Goal: Task Accomplishment & Management: Complete application form

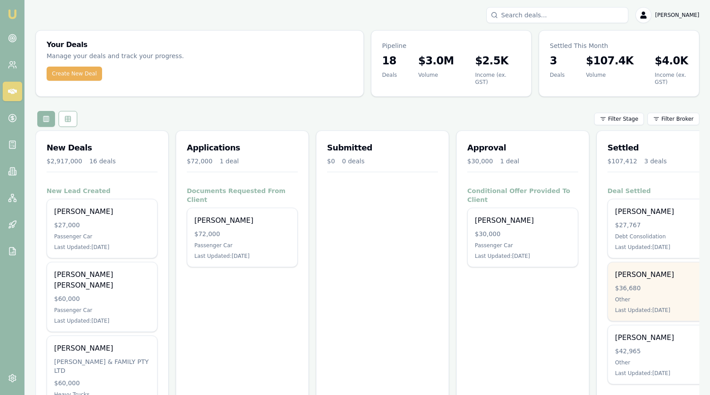
click at [642, 283] on div "$36,680" at bounding box center [663, 287] width 96 height 9
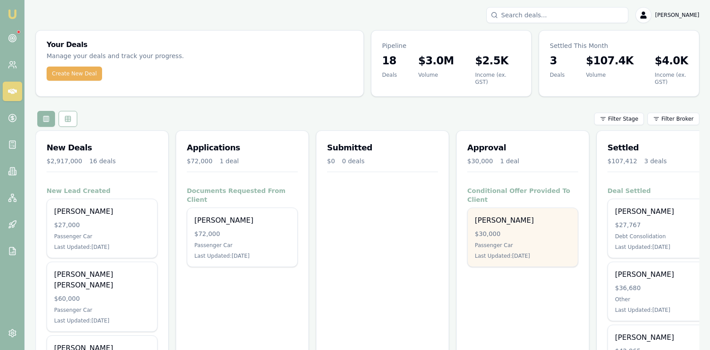
click at [520, 229] on div "$30,000" at bounding box center [523, 233] width 96 height 9
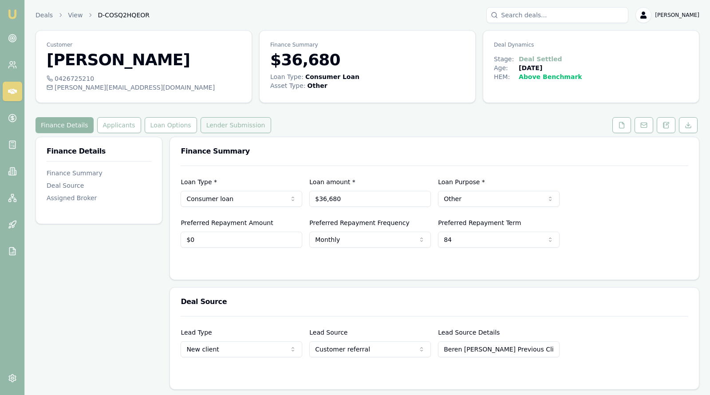
click at [226, 122] on button "Lender Submission" at bounding box center [236, 125] width 71 height 16
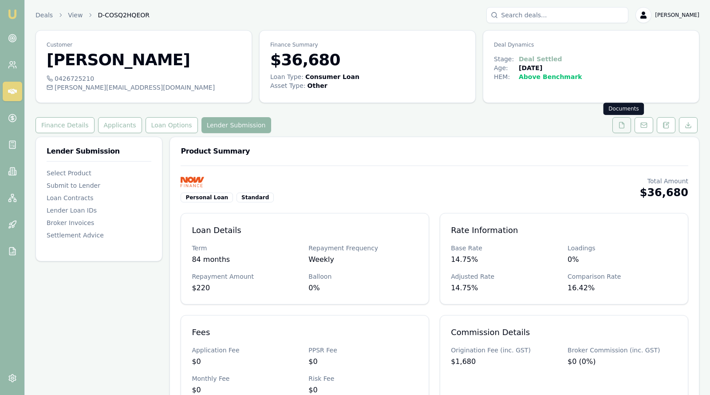
click at [622, 122] on icon at bounding box center [621, 125] width 7 height 7
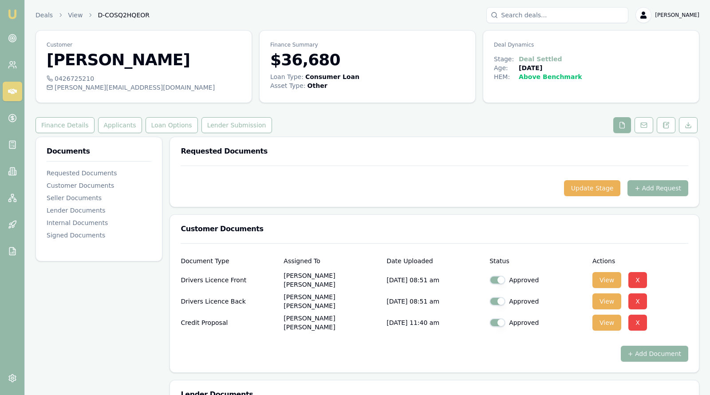
click at [433, 130] on div "Finance Details Applicants Loan Options Lender Submission" at bounding box center [367, 125] width 664 height 16
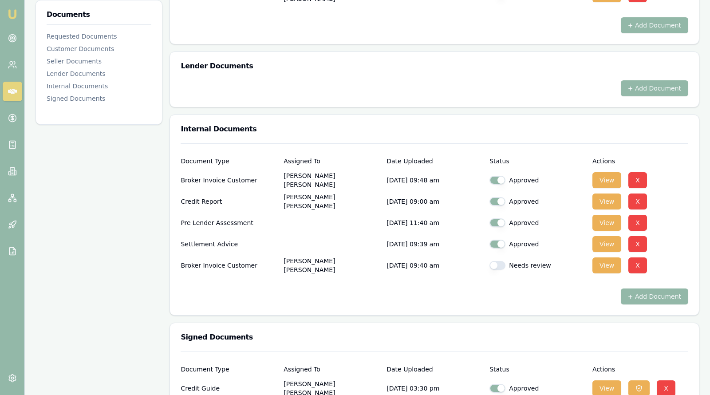
scroll to position [333, 0]
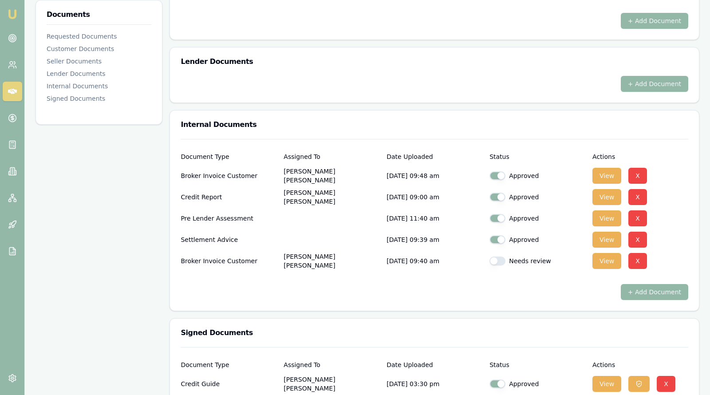
click at [493, 259] on button "button" at bounding box center [497, 260] width 16 height 9
checkbox input "true"
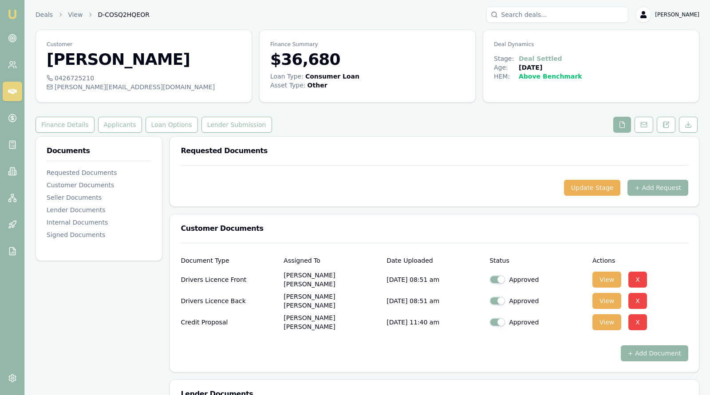
scroll to position [0, 0]
click at [109, 121] on button "Applicants" at bounding box center [120, 125] width 44 height 16
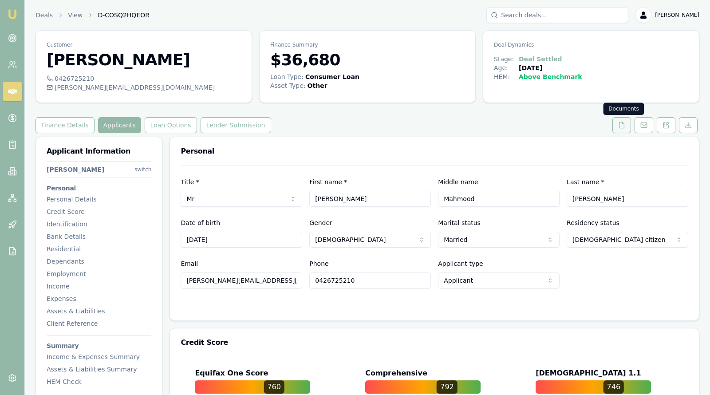
click at [624, 123] on polyline at bounding box center [623, 123] width 2 height 2
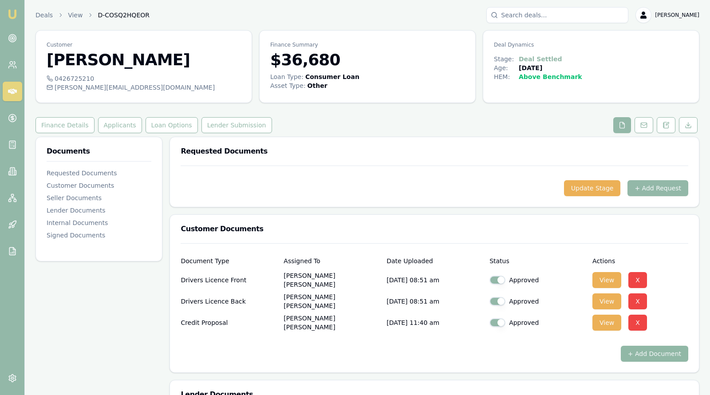
click at [641, 350] on button "+ Add Document" at bounding box center [654, 354] width 67 height 16
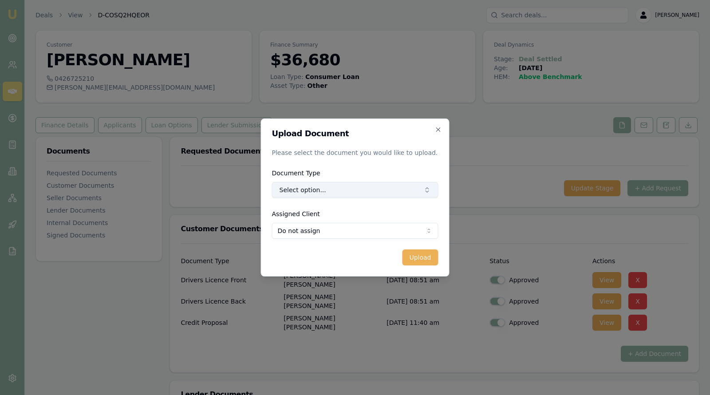
click at [419, 187] on button "Select option..." at bounding box center [355, 190] width 166 height 16
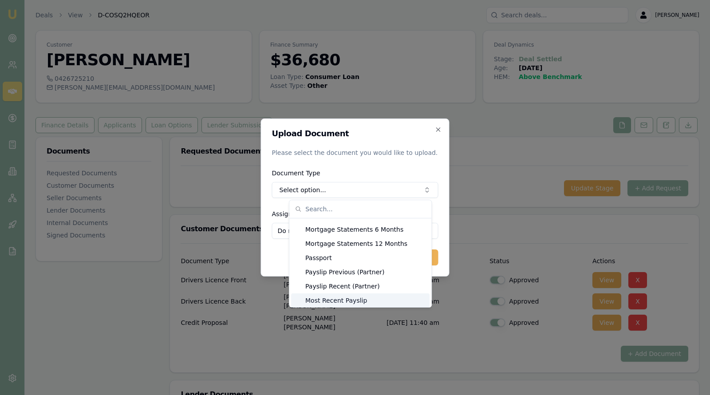
scroll to position [693, 0]
click at [329, 283] on div "Most Recent Payslip" at bounding box center [360, 286] width 138 height 14
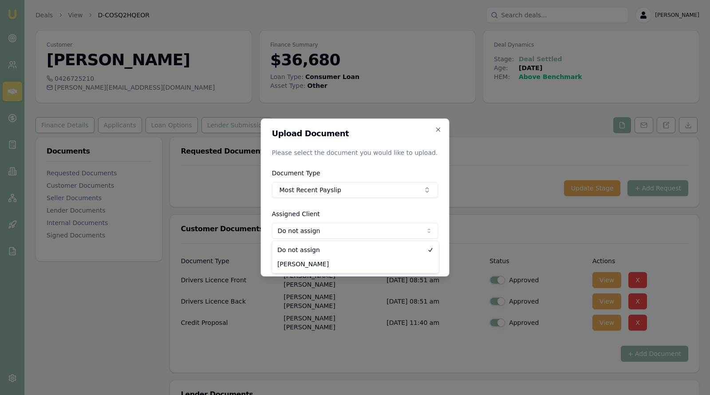
click at [383, 226] on body "Emu Broker Deals View D-COSQ2HQEOR Stevette Gelavis Toggle Menu Customer Mohamm…" at bounding box center [355, 197] width 710 height 395
select select "U-WBEU3QOTYW"
click at [421, 254] on button "Upload" at bounding box center [420, 257] width 36 height 16
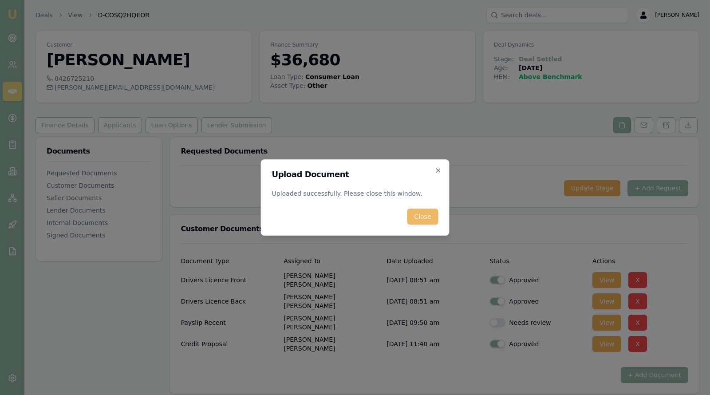
click at [424, 214] on button "Close" at bounding box center [422, 217] width 31 height 16
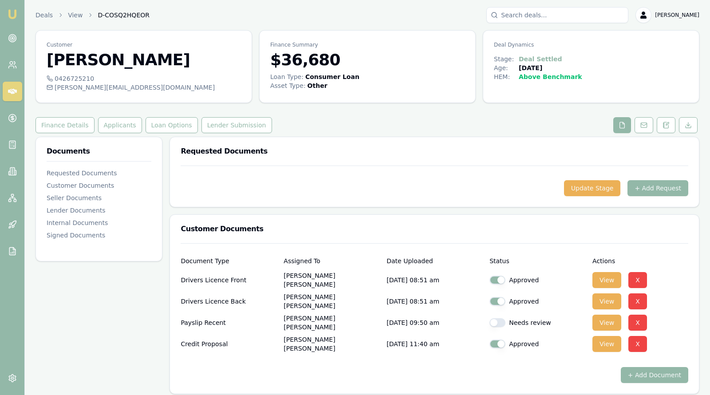
click at [492, 320] on button "button" at bounding box center [497, 322] width 16 height 9
checkbox input "true"
click at [358, 156] on div "Requested Documents" at bounding box center [434, 151] width 529 height 28
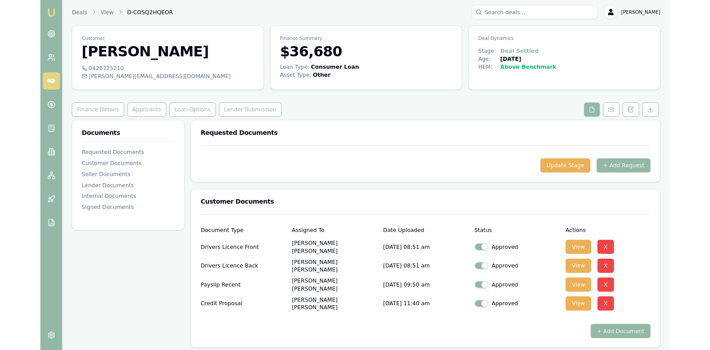
scroll to position [0, 0]
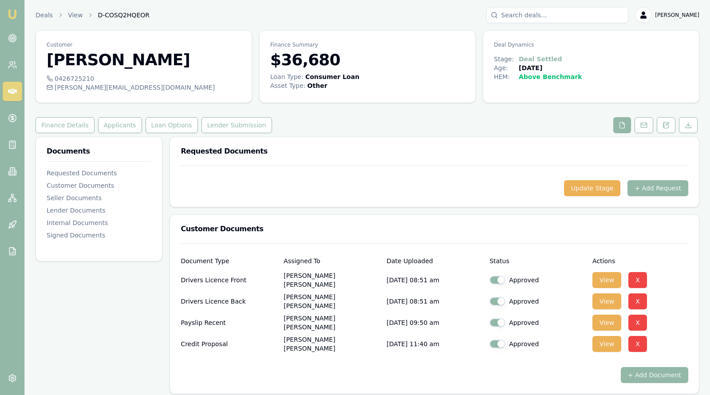
click at [14, 92] on icon at bounding box center [12, 91] width 9 height 9
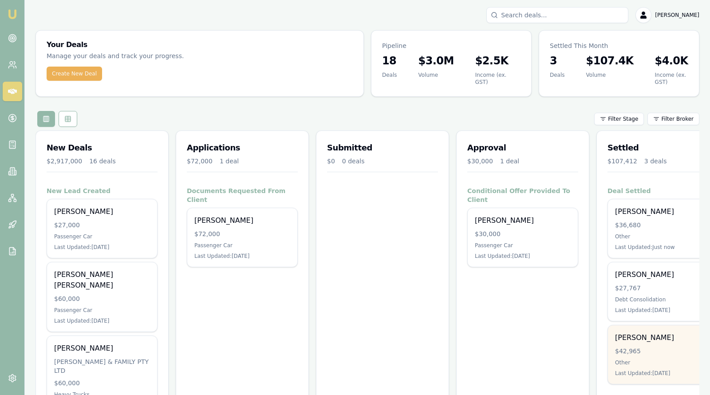
click at [647, 346] on div "$42,965" at bounding box center [663, 350] width 96 height 9
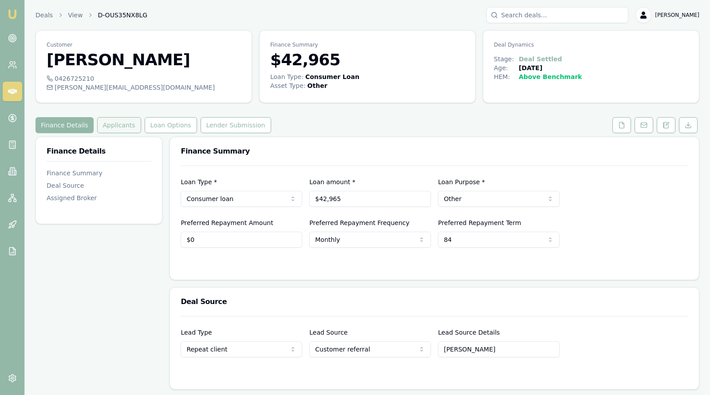
click at [115, 125] on button "Applicants" at bounding box center [119, 125] width 44 height 16
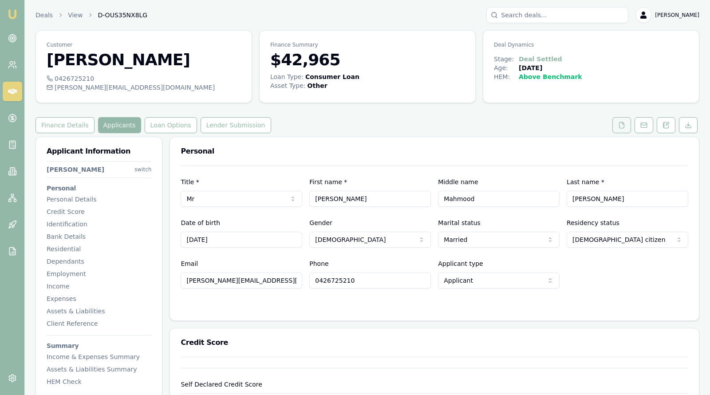
click at [621, 125] on icon at bounding box center [621, 125] width 7 height 7
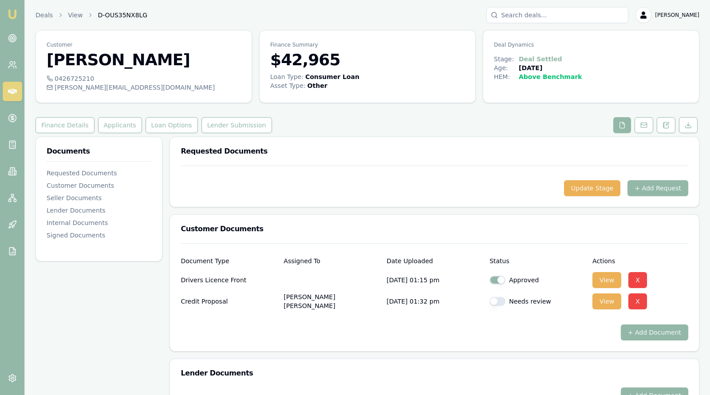
click at [513, 122] on div "Finance Details Applicants Loan Options Lender Submission" at bounding box center [367, 125] width 664 height 16
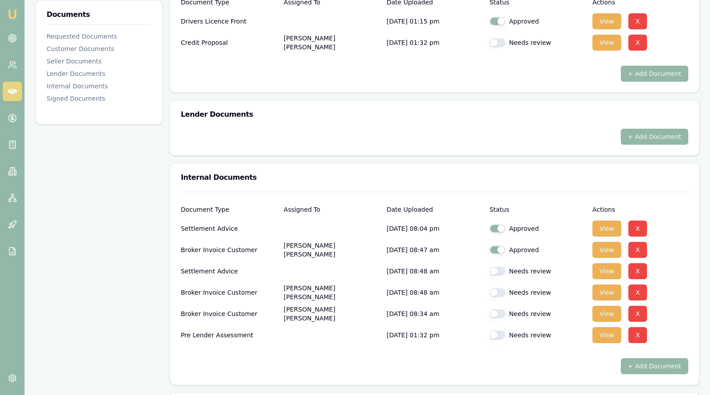
scroll to position [266, 0]
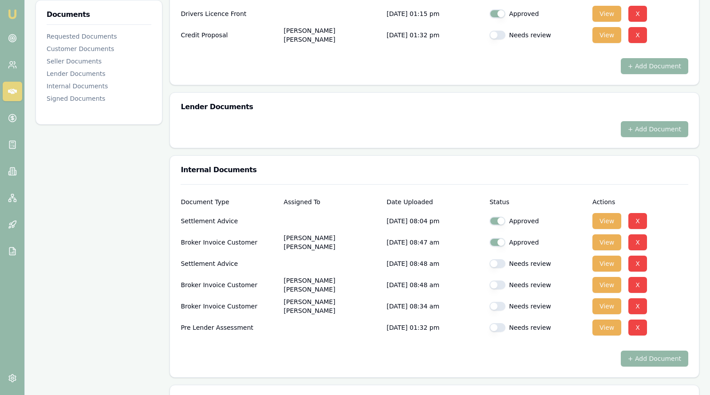
click at [494, 262] on button "button" at bounding box center [497, 263] width 16 height 9
checkbox input "true"
click at [495, 284] on button "button" at bounding box center [497, 284] width 16 height 9
checkbox input "true"
click at [495, 306] on button "button" at bounding box center [497, 306] width 16 height 9
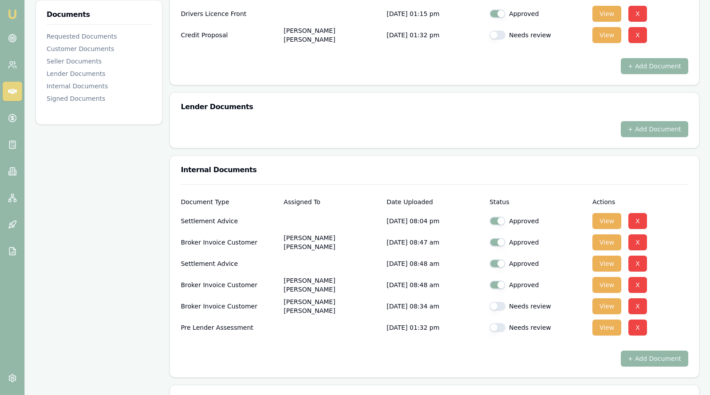
checkbox input "true"
click at [497, 328] on button "button" at bounding box center [497, 327] width 16 height 9
checkbox input "true"
click at [493, 34] on button "button" at bounding box center [497, 35] width 16 height 9
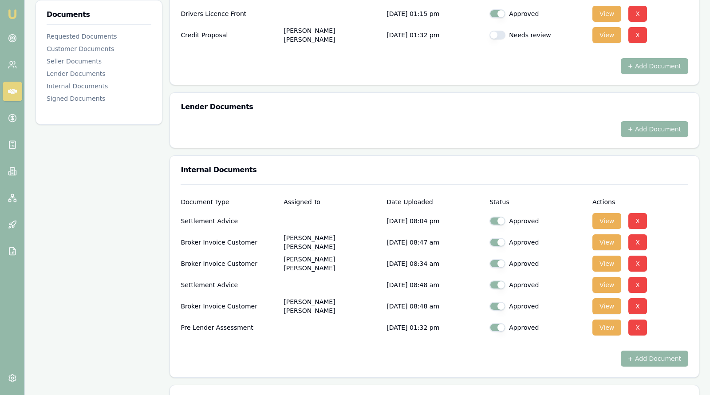
checkbox input "true"
click at [356, 101] on div "Lender Documents" at bounding box center [434, 107] width 529 height 28
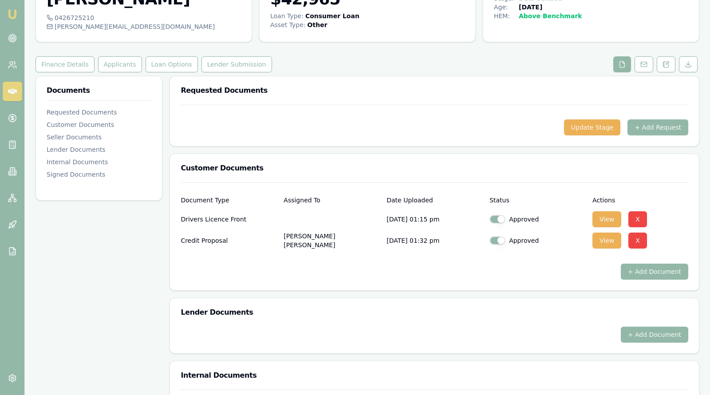
scroll to position [22, 0]
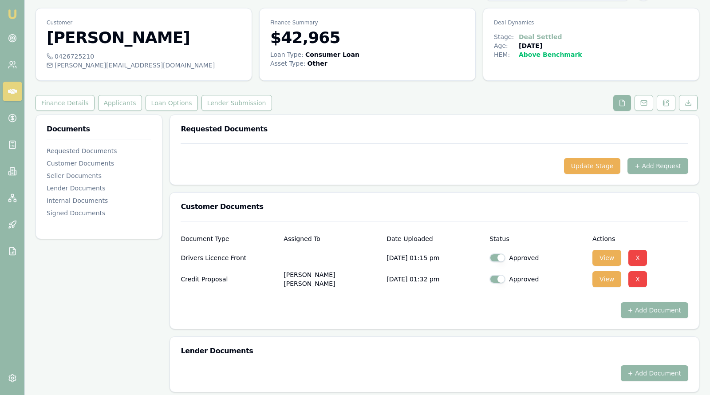
click at [269, 154] on div at bounding box center [435, 151] width 508 height 14
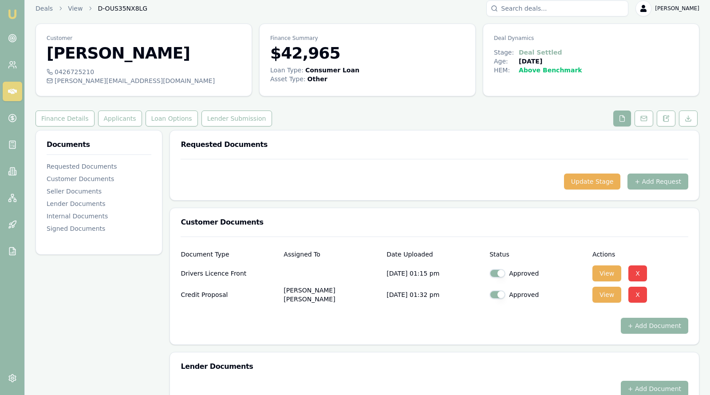
scroll to position [0, 0]
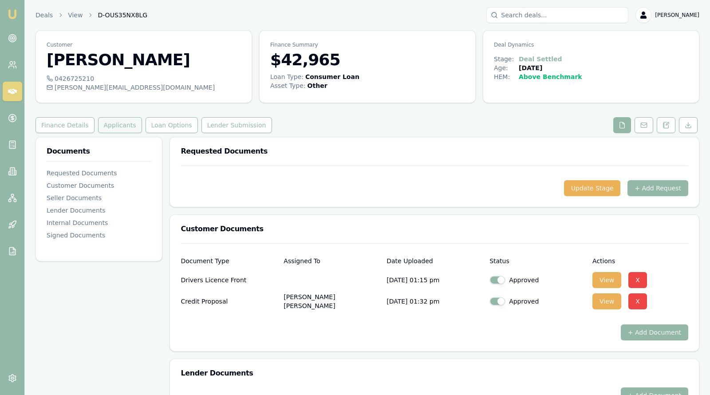
click at [114, 122] on button "Applicants" at bounding box center [120, 125] width 44 height 16
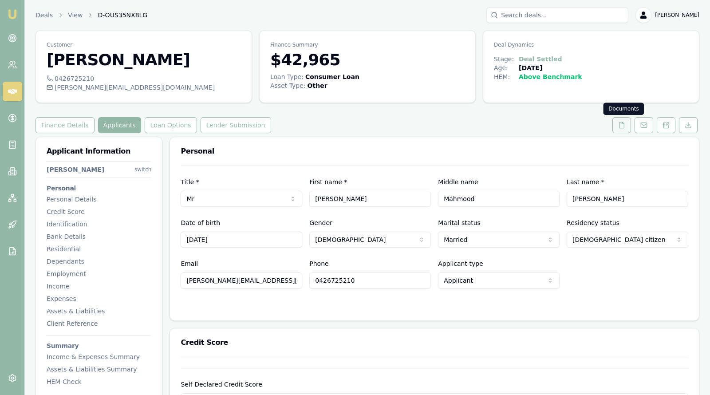
click at [622, 126] on icon at bounding box center [621, 125] width 7 height 7
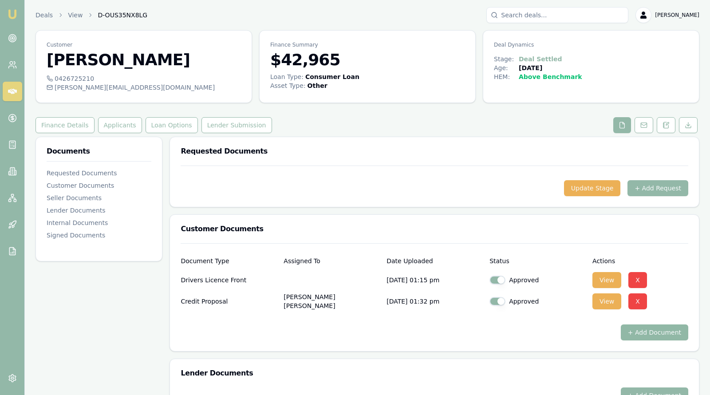
click at [647, 330] on button "+ Add Document" at bounding box center [654, 332] width 67 height 16
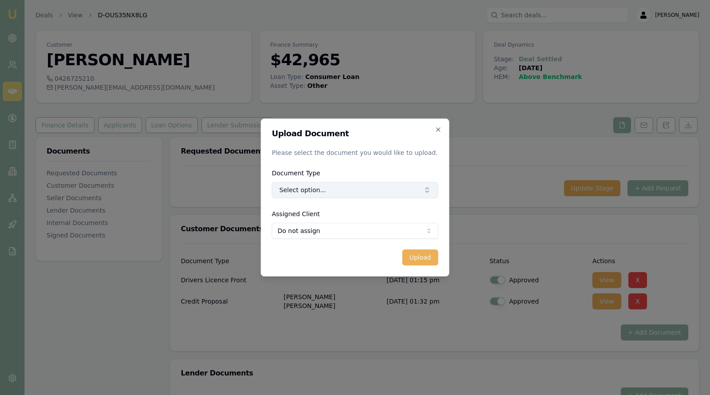
click at [413, 185] on button "Select option..." at bounding box center [355, 190] width 166 height 16
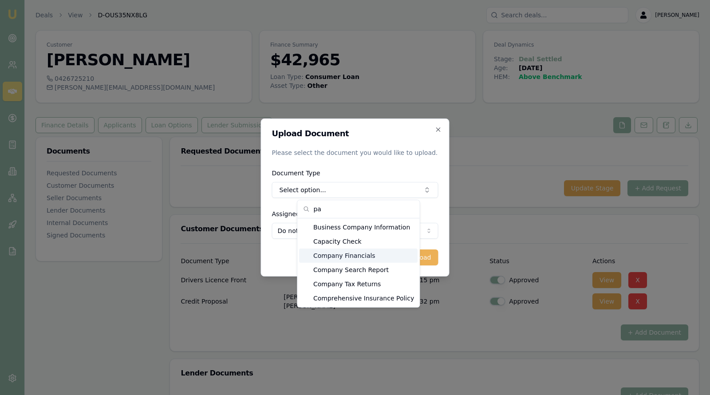
type input "p"
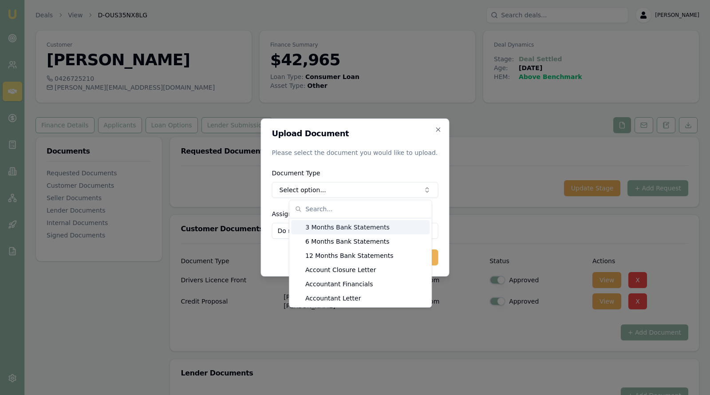
scroll to position [12, 0]
click at [383, 291] on div "Accountant Letter" at bounding box center [360, 286] width 138 height 14
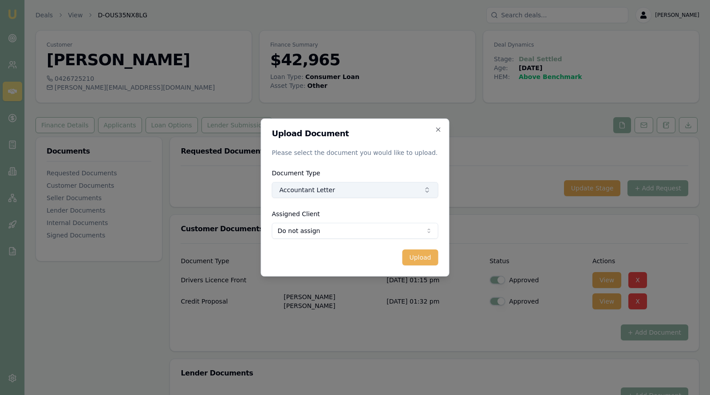
click at [391, 183] on button "Accountant Letter" at bounding box center [355, 190] width 166 height 16
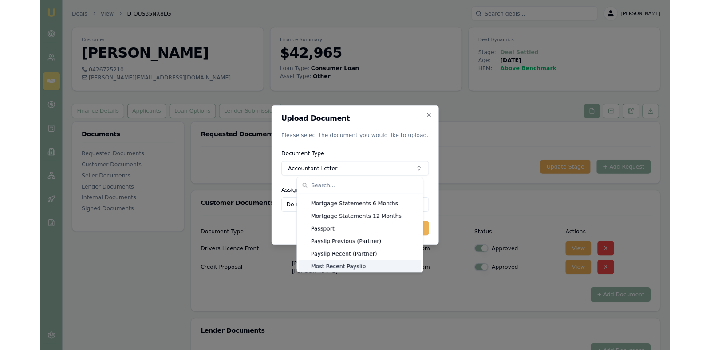
scroll to position [693, 0]
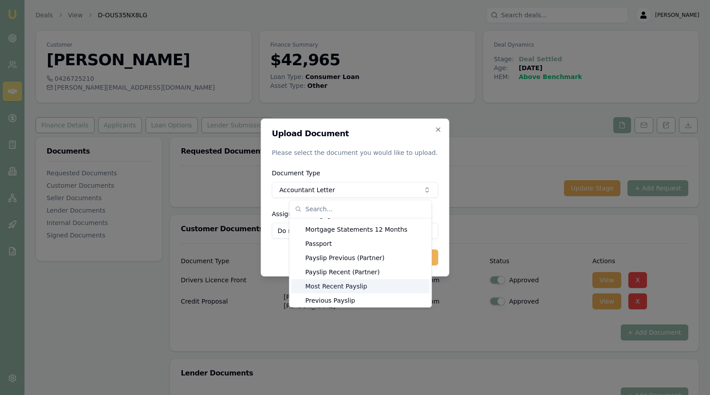
click at [364, 284] on div "Most Recent Payslip" at bounding box center [360, 286] width 138 height 14
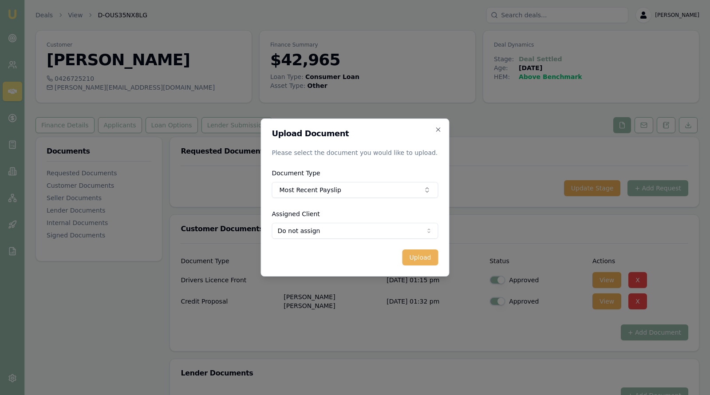
click at [385, 229] on body "Emu Broker Deals View D-OUS35NX8LG Stevette Gelavis Toggle Menu Customer Mohamm…" at bounding box center [355, 197] width 710 height 395
select select "U-WBEU3QOTYW"
click at [421, 259] on button "Upload" at bounding box center [420, 257] width 36 height 16
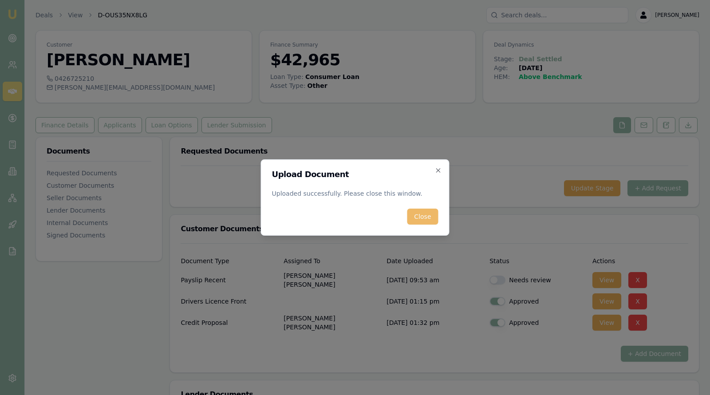
click at [420, 220] on button "Close" at bounding box center [422, 217] width 31 height 16
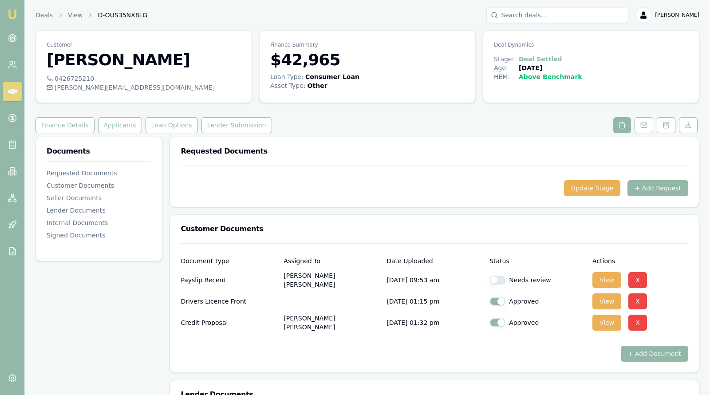
click at [492, 279] on button "button" at bounding box center [497, 280] width 16 height 9
checkbox input "true"
click at [384, 159] on div "Requested Documents" at bounding box center [434, 151] width 529 height 28
click at [14, 91] on icon at bounding box center [12, 91] width 9 height 5
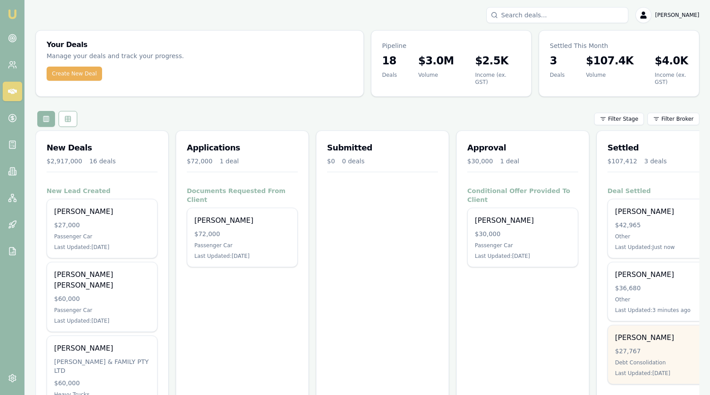
click at [637, 339] on div "Olivia Mitchell $27,767 Debt Consolidation Last Updated: 2 days ago" at bounding box center [663, 354] width 110 height 59
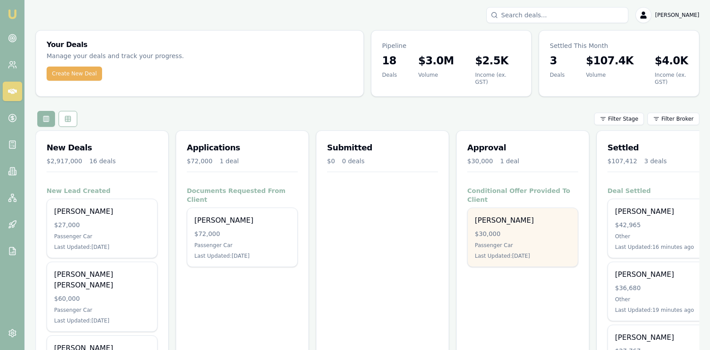
click at [489, 215] on div "[PERSON_NAME]" at bounding box center [523, 220] width 96 height 11
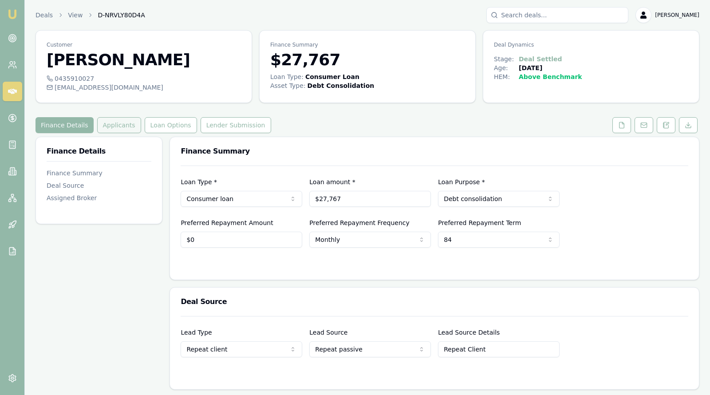
click at [109, 122] on button "Applicants" at bounding box center [119, 125] width 44 height 16
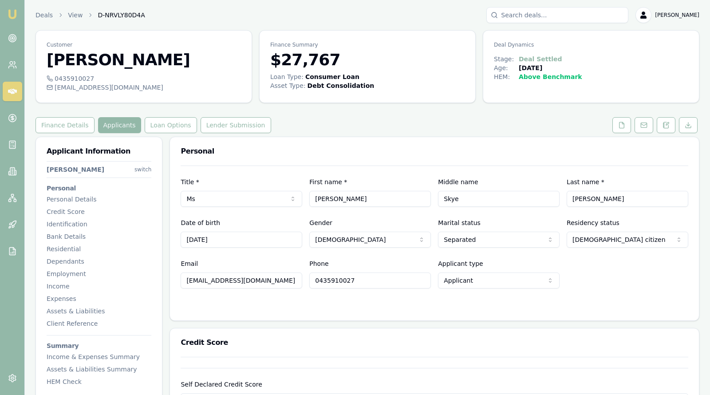
click at [480, 120] on div "Finance Details Applicants Loan Options Lender Submission" at bounding box center [367, 125] width 664 height 16
click at [345, 118] on div "Finance Details Applicants Loan Options Lender Submission" at bounding box center [367, 125] width 664 height 16
click at [620, 125] on icon at bounding box center [621, 125] width 7 height 7
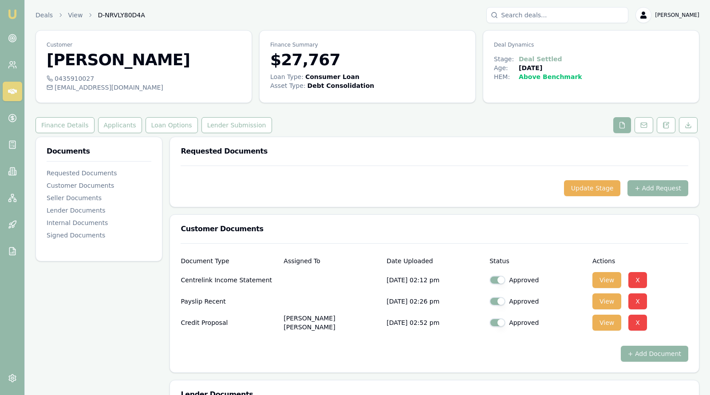
click at [505, 189] on div "Update Stage + Add Request" at bounding box center [435, 188] width 508 height 16
click at [636, 354] on button "+ Add Document" at bounding box center [654, 354] width 67 height 16
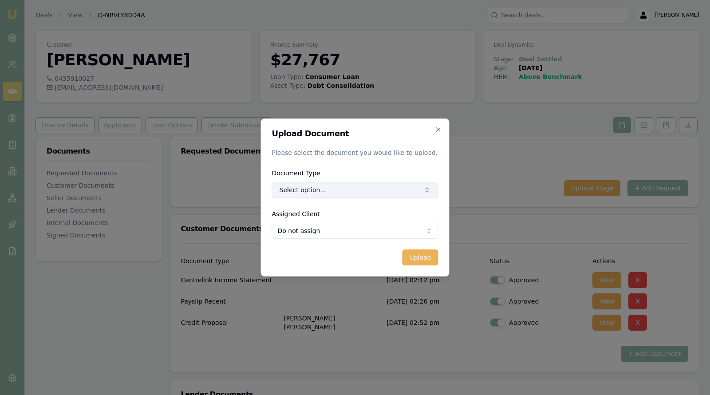
click at [389, 197] on button "Select option..." at bounding box center [355, 190] width 166 height 16
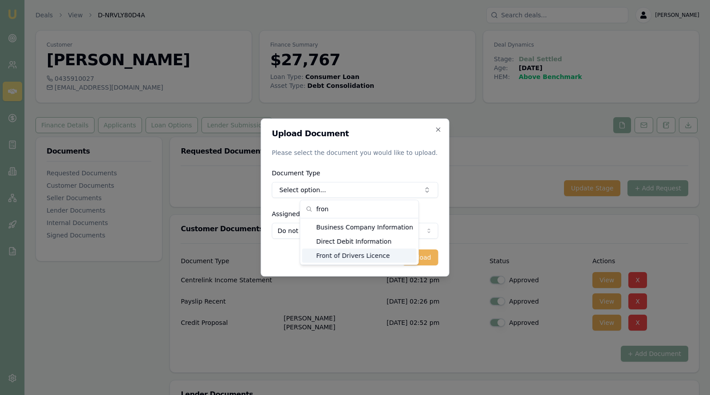
type input "fron"
click at [366, 259] on div "Front of Drivers Licence" at bounding box center [359, 255] width 114 height 14
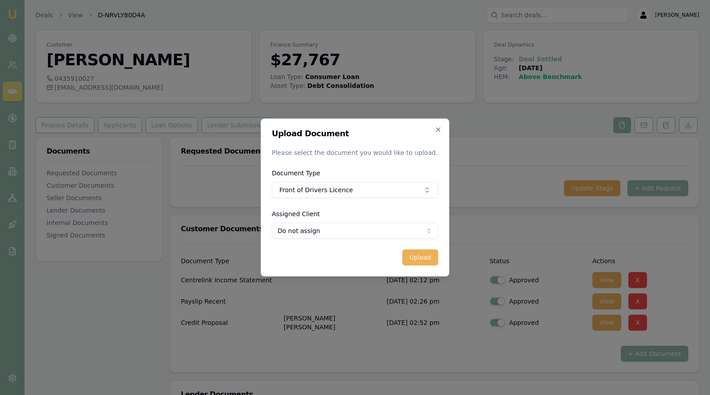
click at [371, 228] on body "Emu Broker Deals View D-NRVLY80D4A Stevette Gelavis Toggle Menu Customer Olivia…" at bounding box center [355, 197] width 710 height 395
select select "U-O86FBK2Z6Z"
click at [420, 260] on button "Upload" at bounding box center [420, 257] width 36 height 16
click at [438, 129] on icon "button" at bounding box center [438, 129] width 4 height 4
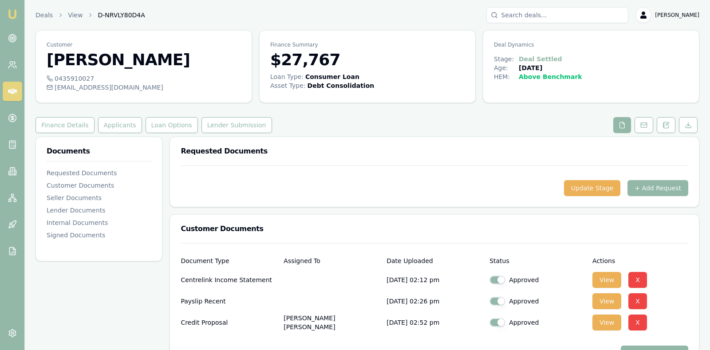
click at [669, 249] on div "Document Type Assigned To Date Uploaded Status Actions" at bounding box center [435, 256] width 508 height 24
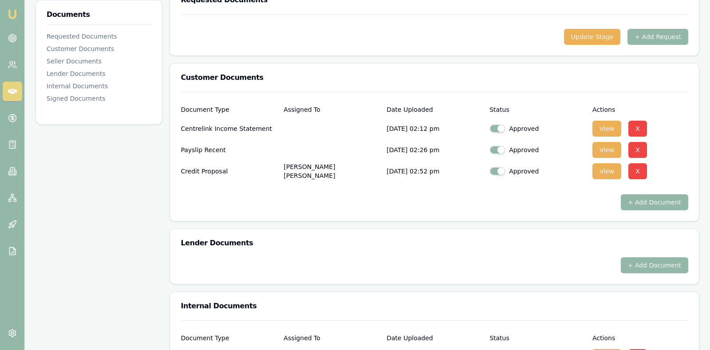
scroll to position [155, 0]
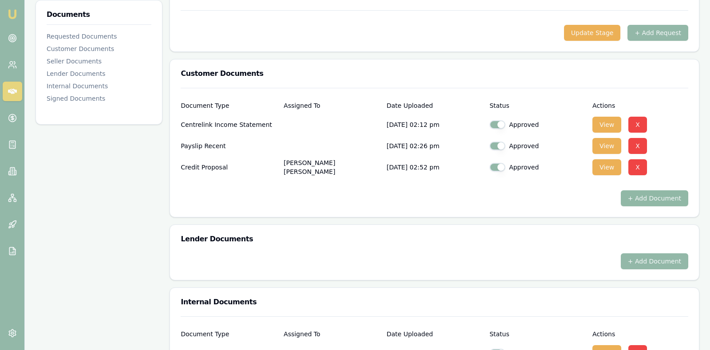
click at [664, 196] on button "+ Add Document" at bounding box center [654, 198] width 67 height 16
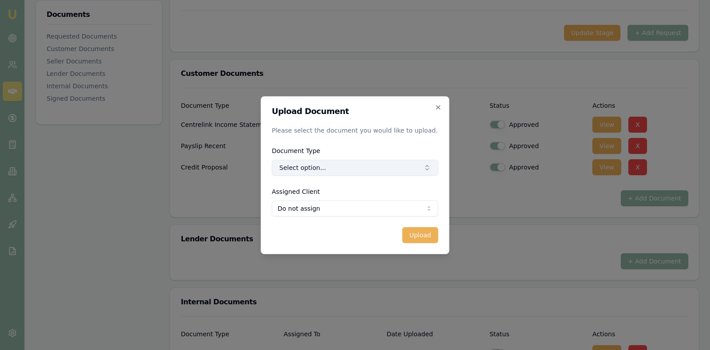
click at [320, 165] on button "Select option..." at bounding box center [355, 168] width 166 height 16
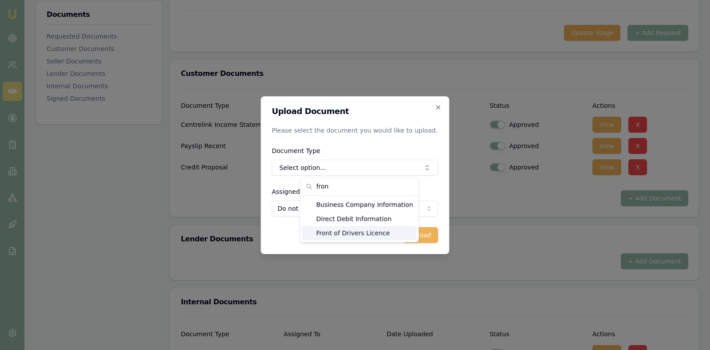
type input "fron"
click at [335, 232] on div "Front of Drivers Licence" at bounding box center [359, 233] width 114 height 14
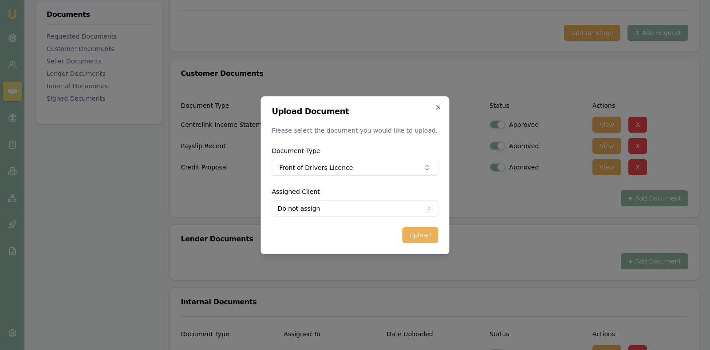
click at [342, 195] on body "Emu Broker Deals View D-NRVLY80D4A Stevette Gelavis Toggle Menu Customer Olivia…" at bounding box center [355, 20] width 710 height 350
select select "U-O86FBK2Z6Z"
click at [416, 231] on button "Upload" at bounding box center [420, 235] width 36 height 16
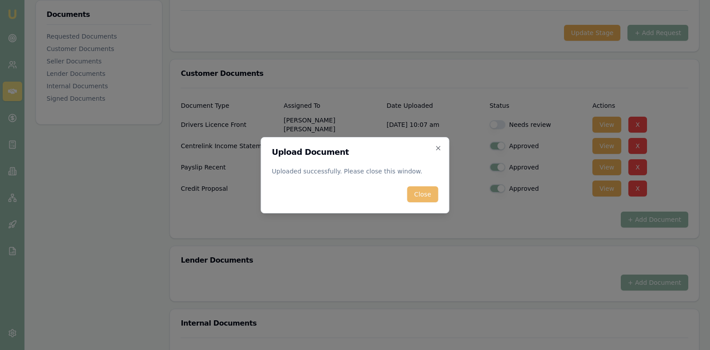
click at [425, 193] on button "Close" at bounding box center [422, 194] width 31 height 16
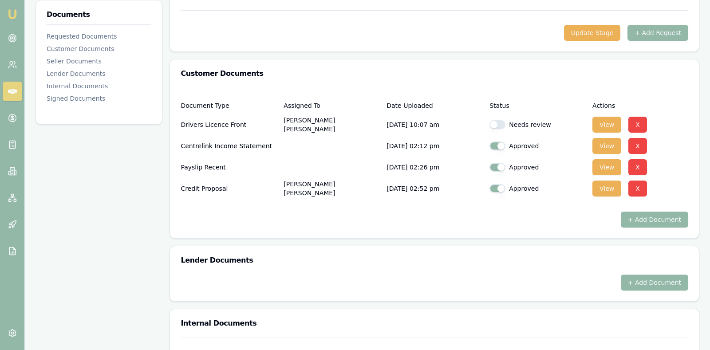
click at [495, 121] on button "button" at bounding box center [497, 124] width 16 height 9
checkbox input "true"
click at [640, 215] on button "+ Add Document" at bounding box center [654, 220] width 67 height 16
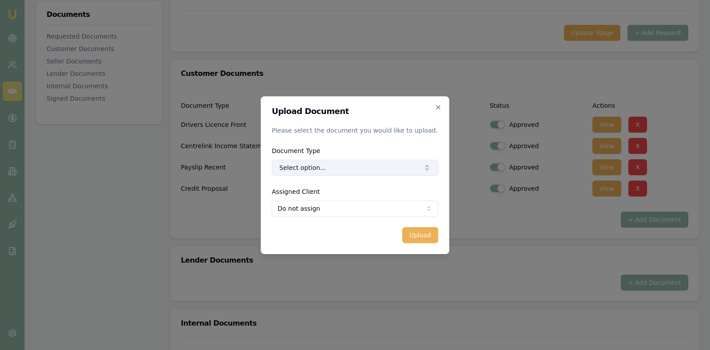
click at [376, 164] on button "Select option..." at bounding box center [355, 168] width 166 height 16
type input "back"
click at [374, 201] on div "Back of Drivers Licence" at bounding box center [359, 204] width 95 height 14
click at [367, 195] on body "Emu Broker Deals View D-NRVLY80D4A Stevette Gelavis Toggle Menu Customer Olivia…" at bounding box center [355, 20] width 710 height 350
select select "U-O86FBK2Z6Z"
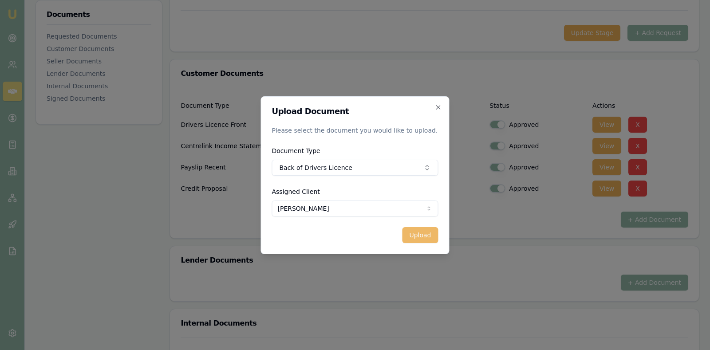
click at [413, 229] on button "Upload" at bounding box center [420, 235] width 36 height 16
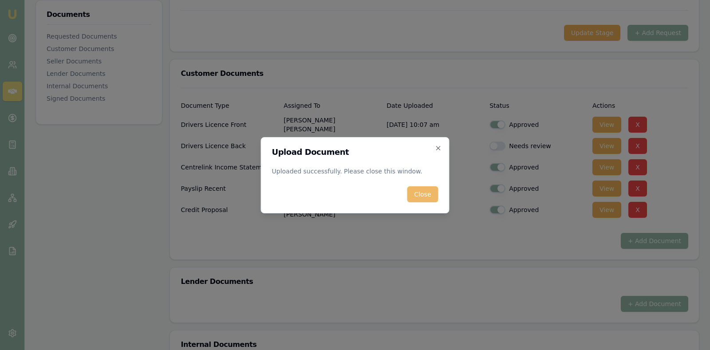
click at [423, 193] on button "Close" at bounding box center [422, 194] width 31 height 16
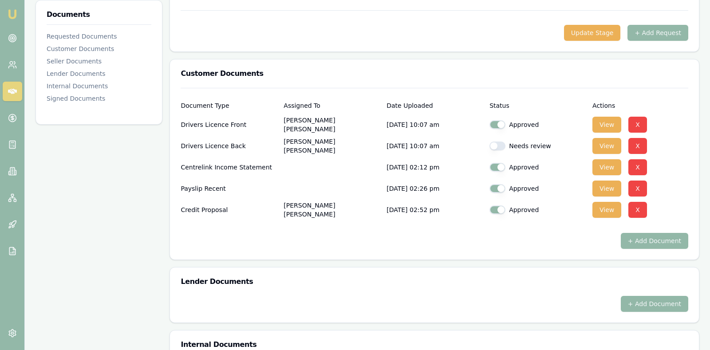
click at [496, 144] on button "button" at bounding box center [497, 146] width 16 height 9
checkbox input "true"
click at [12, 90] on icon at bounding box center [12, 91] width 9 height 5
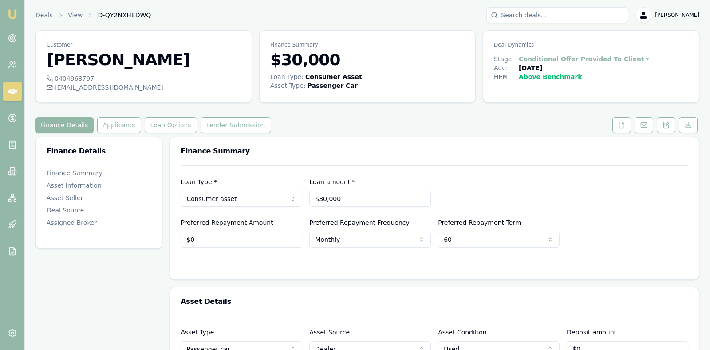
click at [506, 180] on div "Loan Type * Consumer asset Consumer loan Consumer asset Commercial loan Commerc…" at bounding box center [435, 192] width 508 height 30
click at [380, 197] on input "30000" at bounding box center [370, 199] width 122 height 16
type input "$30,000"
click at [473, 184] on div "Loan Type * Consumer asset Consumer loan Consumer asset Commercial loan Commerc…" at bounding box center [435, 192] width 508 height 30
click at [212, 121] on button "Lender Submission" at bounding box center [236, 125] width 71 height 16
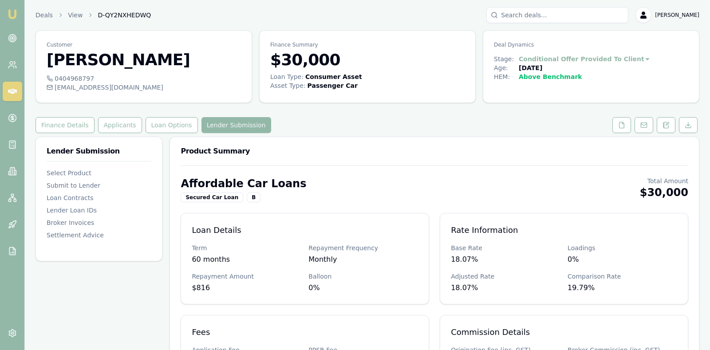
click at [320, 151] on h3 "Product Summary" at bounding box center [435, 151] width 508 height 7
click at [110, 121] on button "Applicants" at bounding box center [120, 125] width 44 height 16
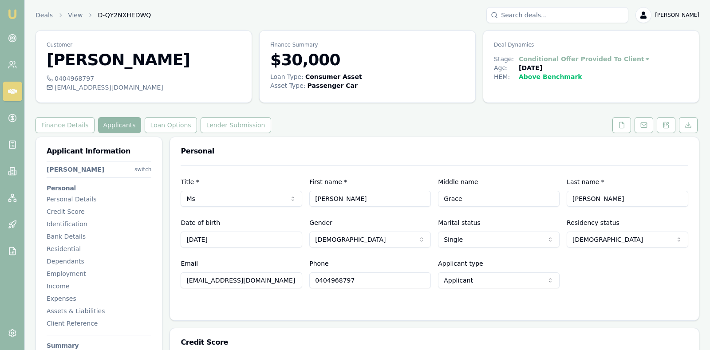
click at [435, 123] on div "Finance Details Applicants Loan Options Lender Submission" at bounding box center [367, 125] width 664 height 16
click at [622, 124] on icon at bounding box center [621, 125] width 7 height 7
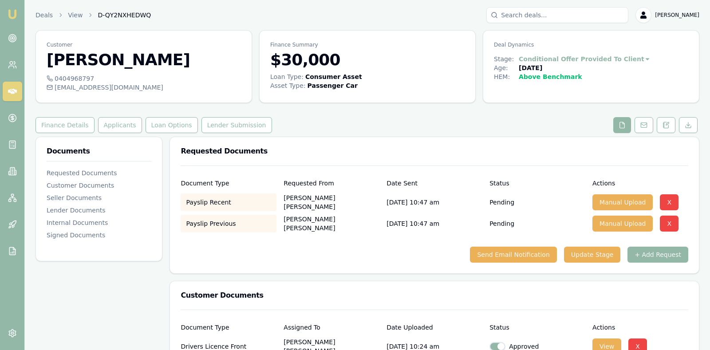
click at [516, 128] on div "Finance Details Applicants Loan Options Lender Submission" at bounding box center [367, 125] width 664 height 16
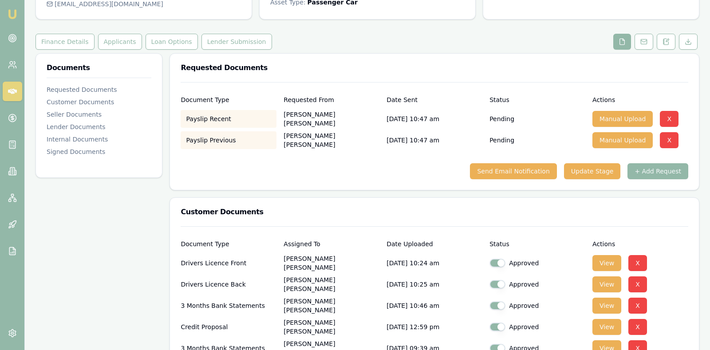
scroll to position [67, 0]
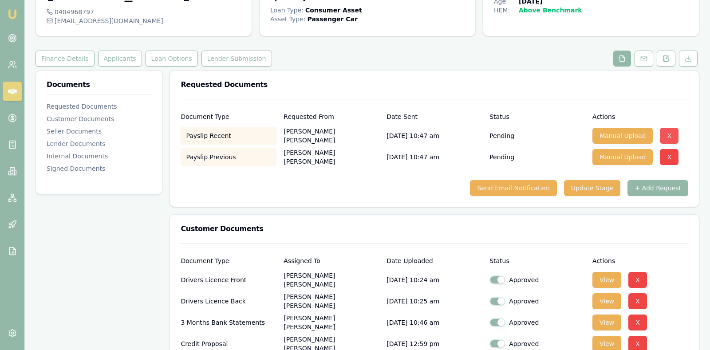
click at [668, 134] on button "X" at bounding box center [669, 136] width 19 height 16
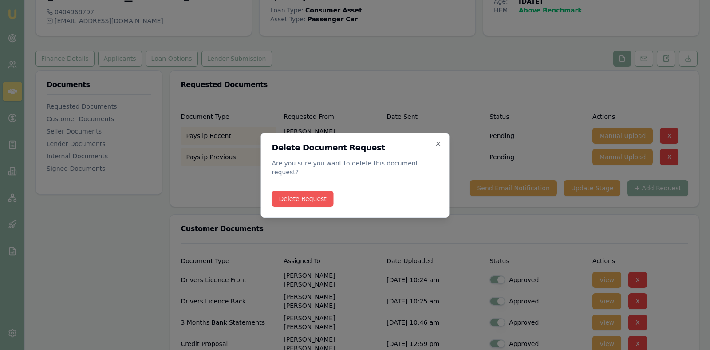
click at [315, 191] on button "Delete Request" at bounding box center [303, 199] width 62 height 16
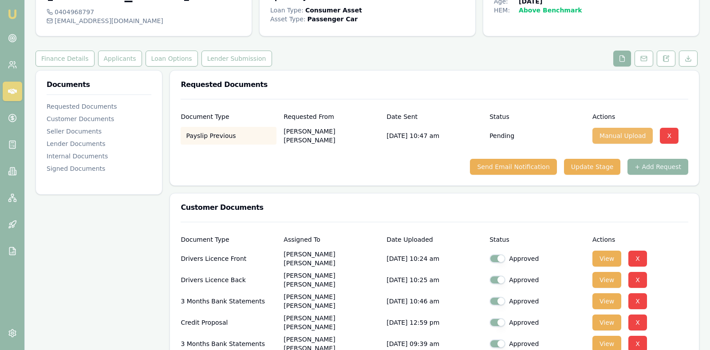
click at [621, 131] on button "Manual Upload" at bounding box center [622, 136] width 60 height 16
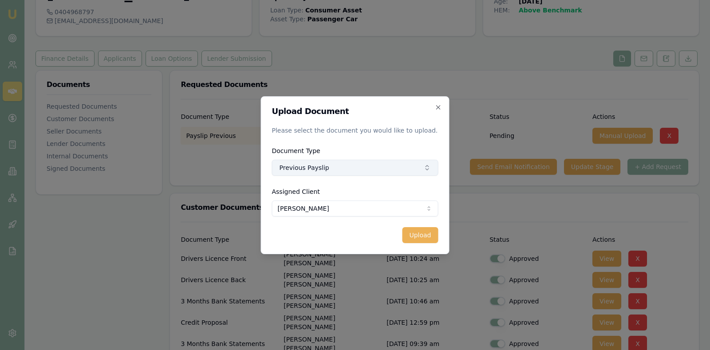
click at [424, 164] on icon "button" at bounding box center [427, 167] width 7 height 7
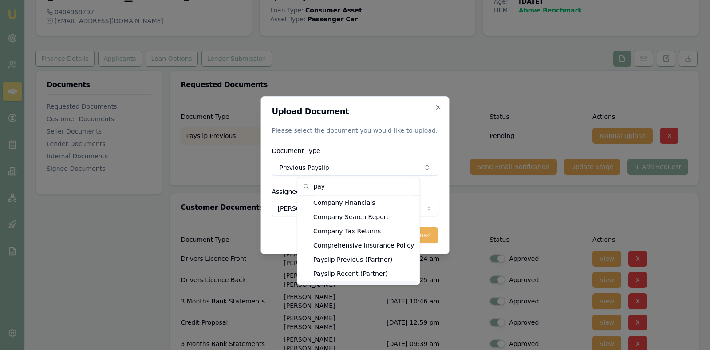
scroll to position [40, 0]
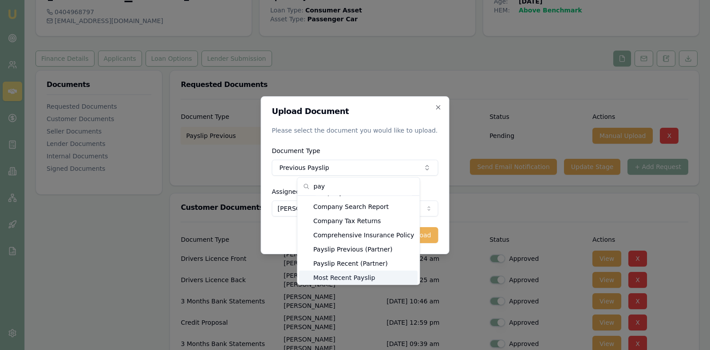
type input "pay"
click at [369, 278] on div "Most Recent Payslip" at bounding box center [358, 278] width 118 height 14
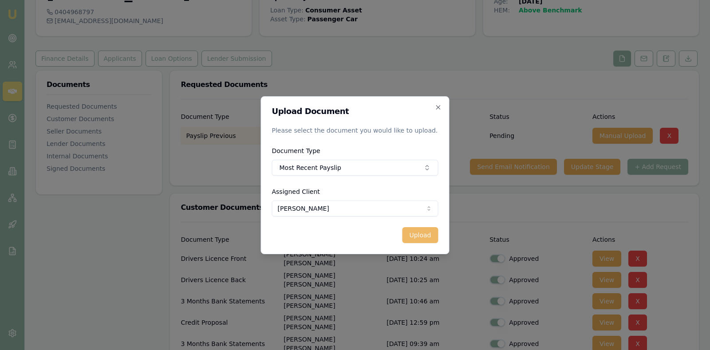
click at [417, 233] on button "Upload" at bounding box center [420, 235] width 36 height 16
checkbox input "false"
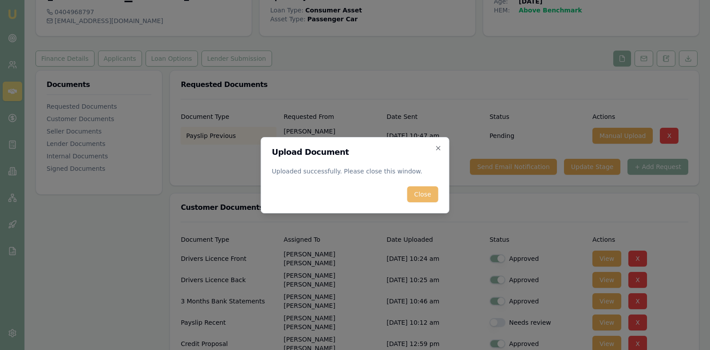
click at [425, 195] on button "Close" at bounding box center [422, 194] width 31 height 16
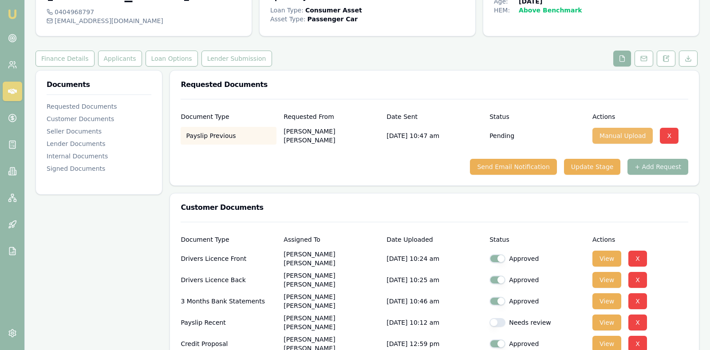
click at [623, 132] on button "Manual Upload" at bounding box center [622, 136] width 60 height 16
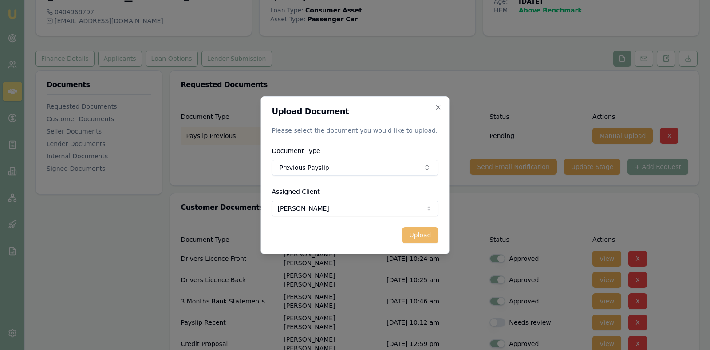
click at [418, 232] on button "Upload" at bounding box center [420, 235] width 36 height 16
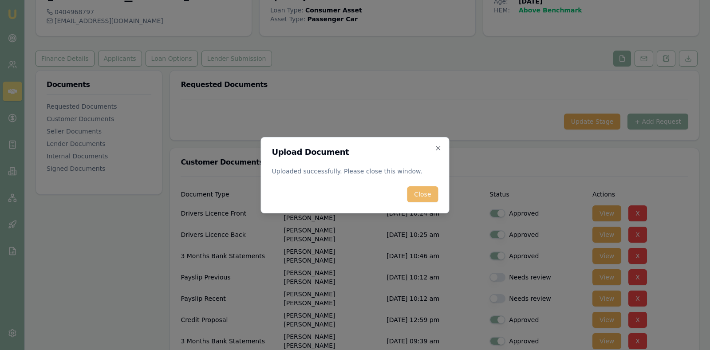
click at [417, 193] on button "Close" at bounding box center [422, 194] width 31 height 16
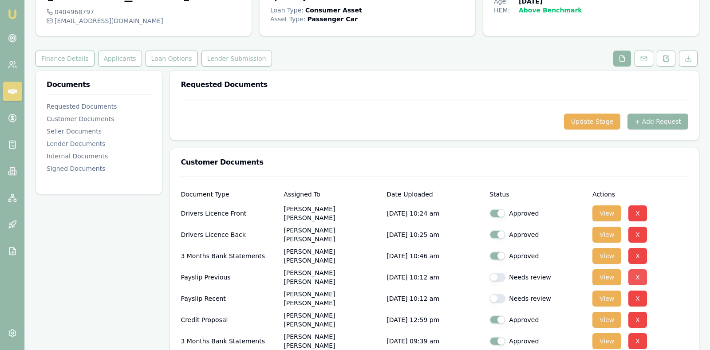
click at [638, 275] on button "X" at bounding box center [637, 277] width 19 height 16
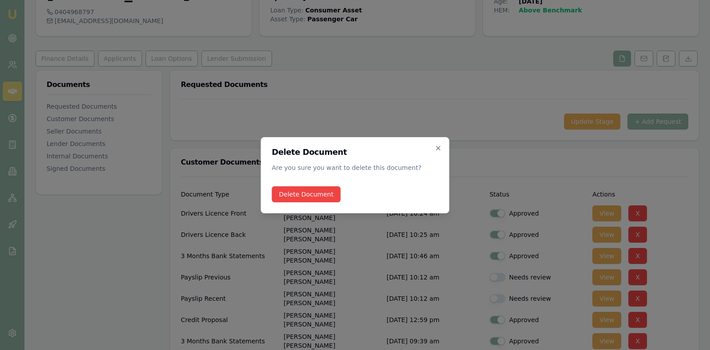
click at [311, 184] on div "Delete Document Are you sure you want to delete this document? Delete Document …" at bounding box center [355, 175] width 189 height 76
click at [311, 191] on button "Delete Document" at bounding box center [306, 194] width 69 height 16
checkbox input "true"
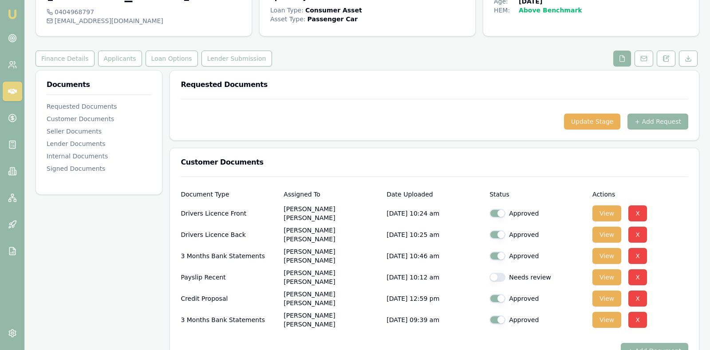
click at [493, 275] on button "button" at bounding box center [497, 277] width 16 height 9
checkbox input "true"
click at [675, 262] on div "View X" at bounding box center [640, 256] width 96 height 18
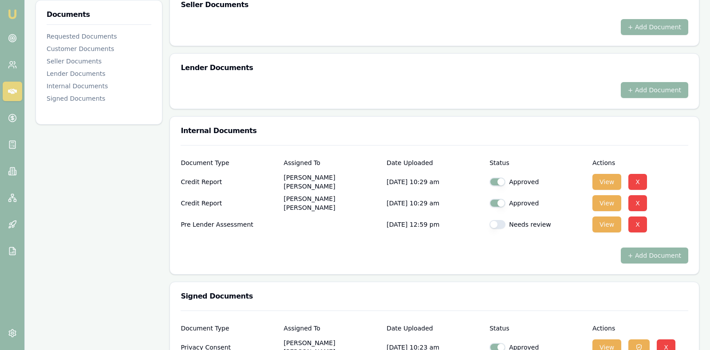
scroll to position [466, 0]
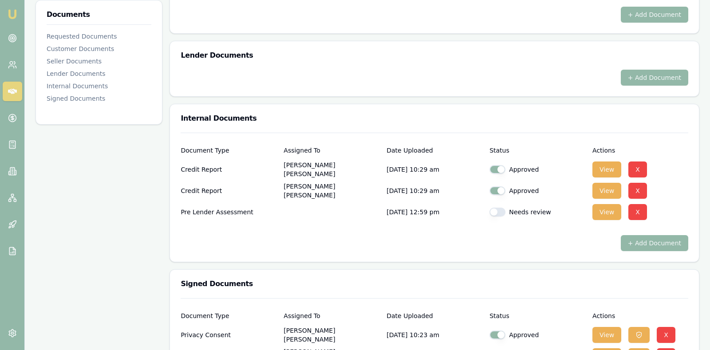
click at [498, 210] on button "button" at bounding box center [497, 212] width 16 height 9
checkbox input "true"
click at [479, 235] on div "+ Add Document" at bounding box center [435, 243] width 508 height 16
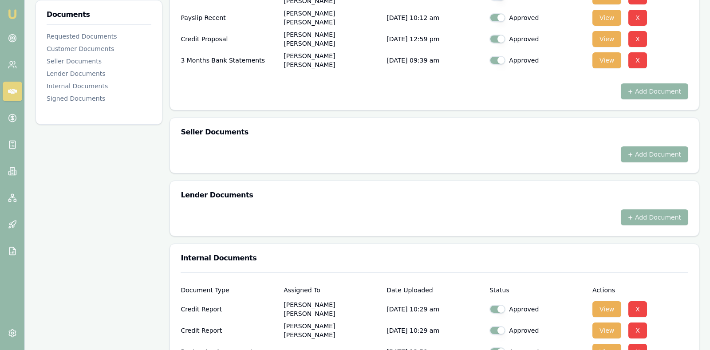
scroll to position [327, 0]
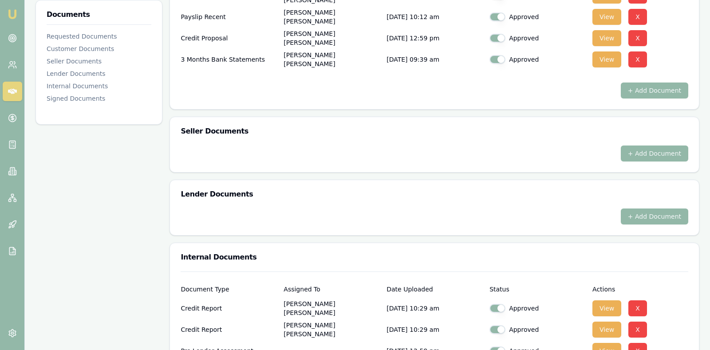
click at [478, 146] on div "+ Add Document" at bounding box center [435, 154] width 508 height 16
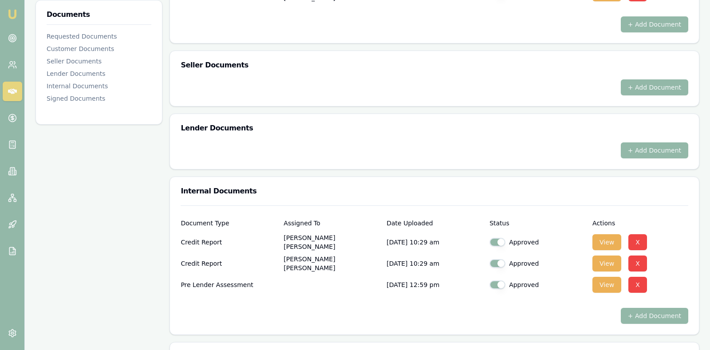
scroll to position [394, 0]
click at [642, 150] on button "+ Add Document" at bounding box center [654, 150] width 67 height 16
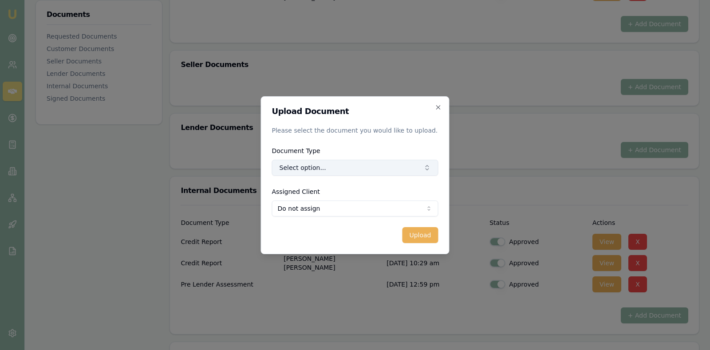
click at [370, 168] on button "Select option..." at bounding box center [355, 168] width 166 height 16
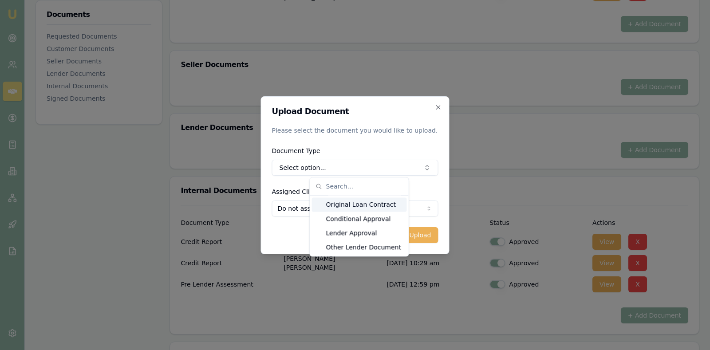
click at [367, 204] on div "Original Loan Contract" at bounding box center [359, 204] width 95 height 14
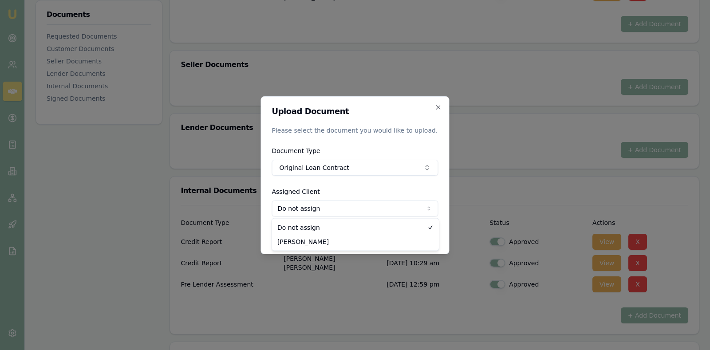
select select "U-Z7SXLAR20L"
click at [416, 232] on button "Upload" at bounding box center [420, 235] width 36 height 16
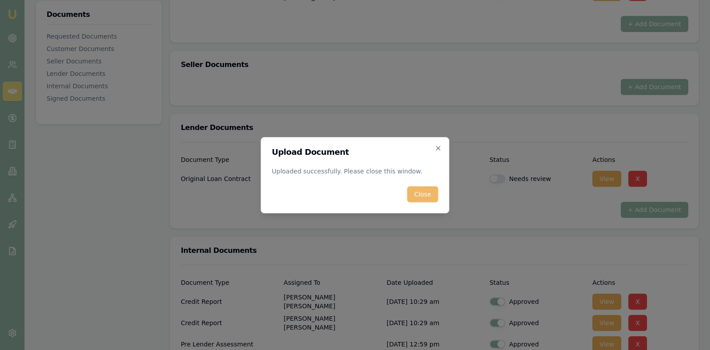
click at [423, 190] on button "Close" at bounding box center [422, 194] width 31 height 16
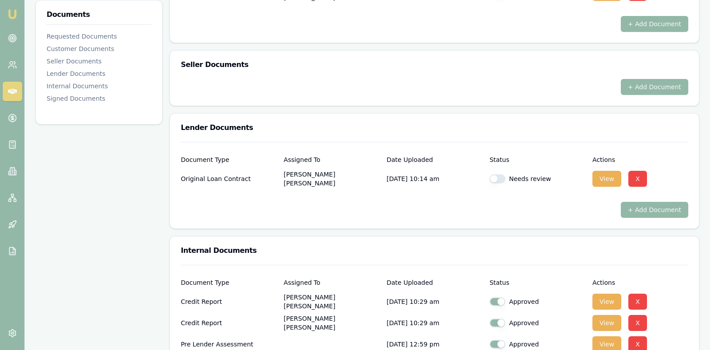
click at [495, 175] on button "button" at bounding box center [497, 178] width 16 height 9
checkbox input "true"
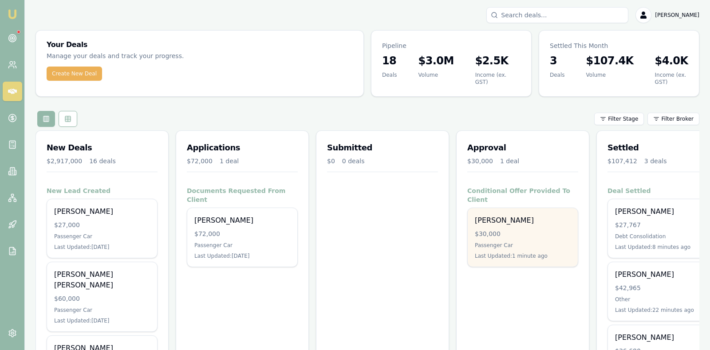
click at [496, 229] on div "$30,000" at bounding box center [523, 233] width 96 height 9
click at [513, 229] on div "$30,000" at bounding box center [523, 233] width 96 height 9
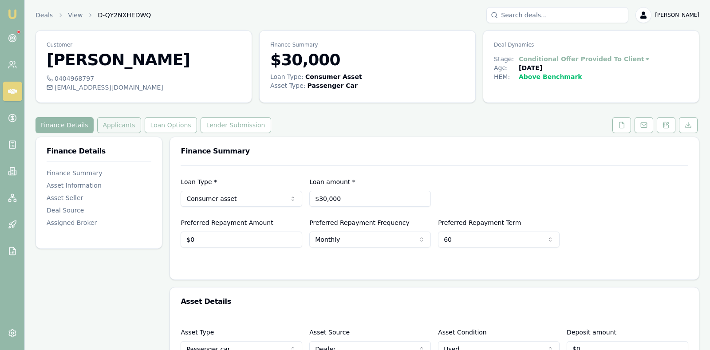
click at [116, 125] on button "Applicants" at bounding box center [119, 125] width 44 height 16
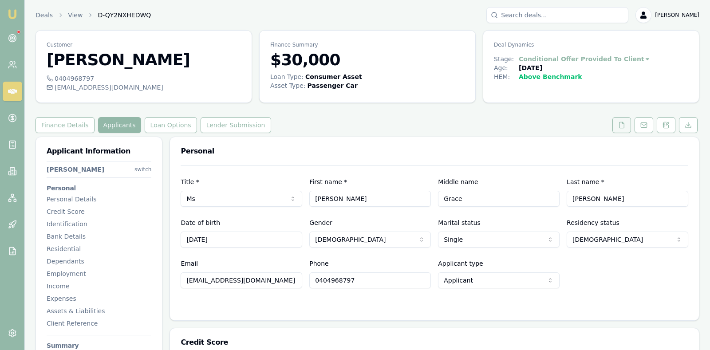
click at [615, 126] on button at bounding box center [621, 125] width 19 height 16
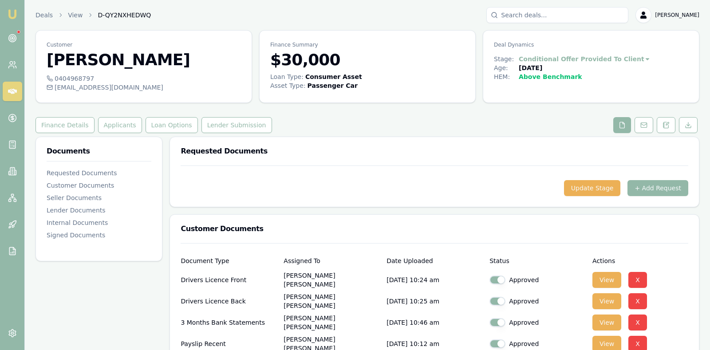
click at [458, 129] on div "Finance Details Applicants Loan Options Lender Submission" at bounding box center [367, 125] width 664 height 16
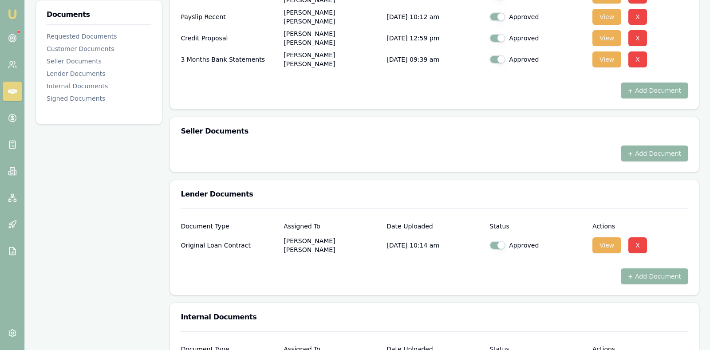
scroll to position [311, 0]
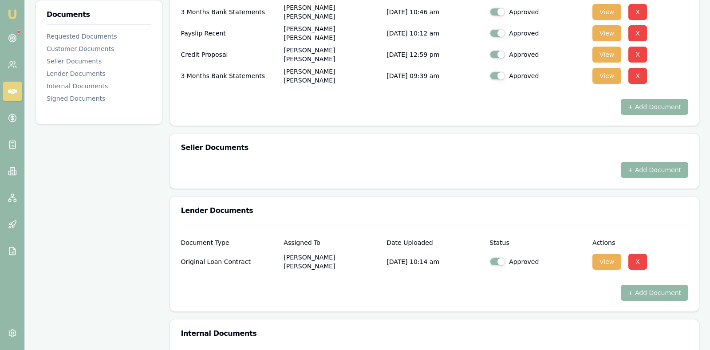
click at [648, 167] on button "+ Add Document" at bounding box center [654, 170] width 67 height 16
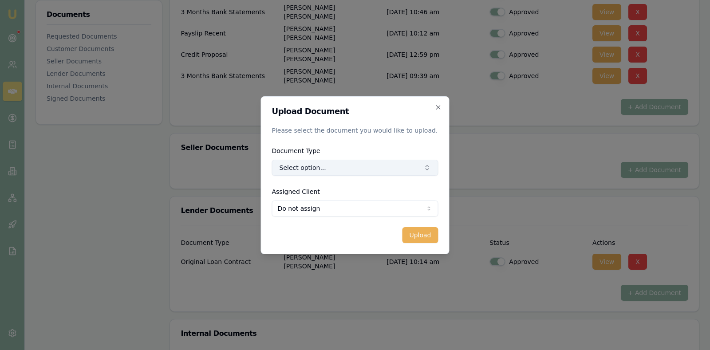
click at [390, 163] on button "Select option..." at bounding box center [355, 168] width 166 height 16
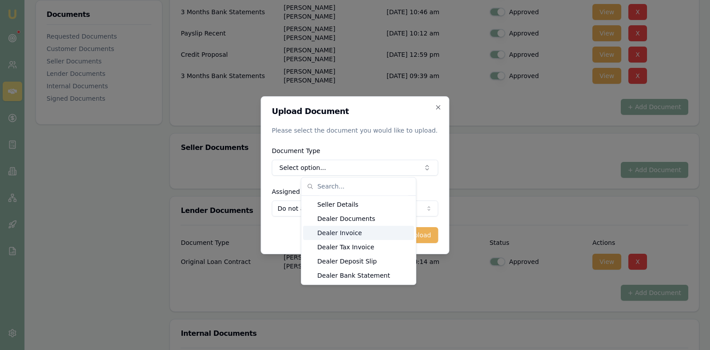
click at [352, 231] on div "Dealer Invoice" at bounding box center [358, 233] width 111 height 14
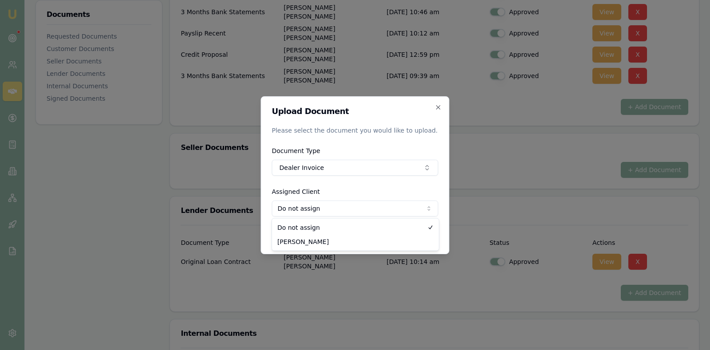
select select "U-Z7SXLAR20L"
click at [412, 233] on button "Upload" at bounding box center [420, 235] width 36 height 16
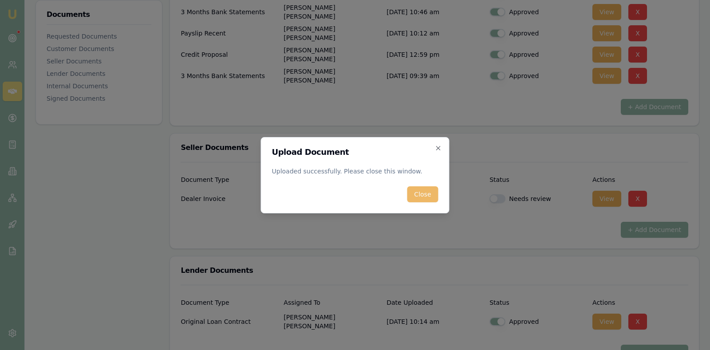
click at [418, 193] on button "Close" at bounding box center [422, 194] width 31 height 16
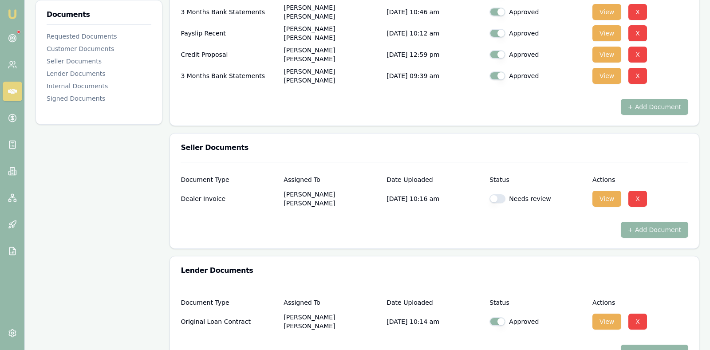
click at [493, 197] on button "button" at bounding box center [497, 198] width 16 height 9
checkbox input "true"
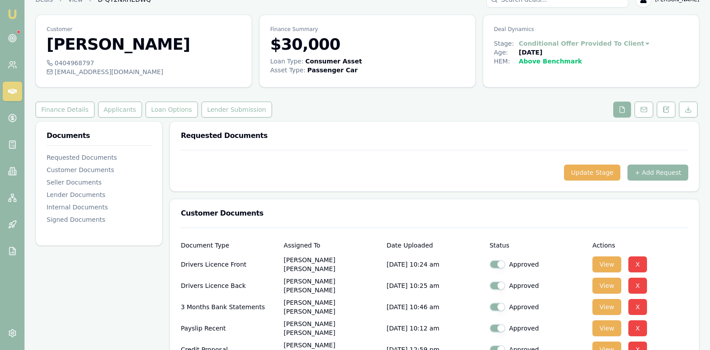
scroll to position [0, 0]
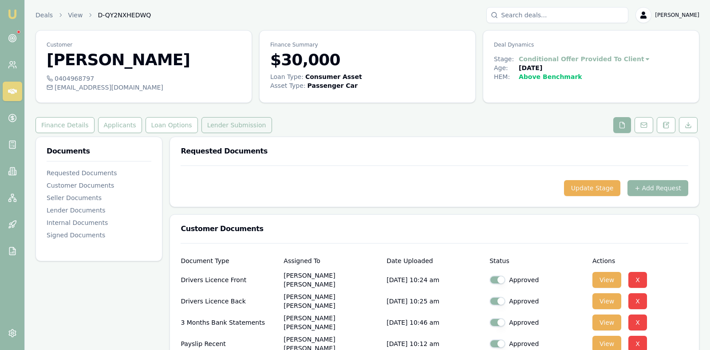
click at [228, 121] on button "Lender Submission" at bounding box center [236, 125] width 71 height 16
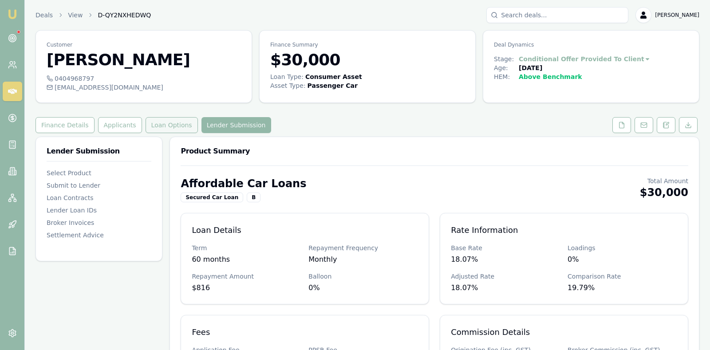
click at [174, 123] on button "Loan Options" at bounding box center [172, 125] width 52 height 16
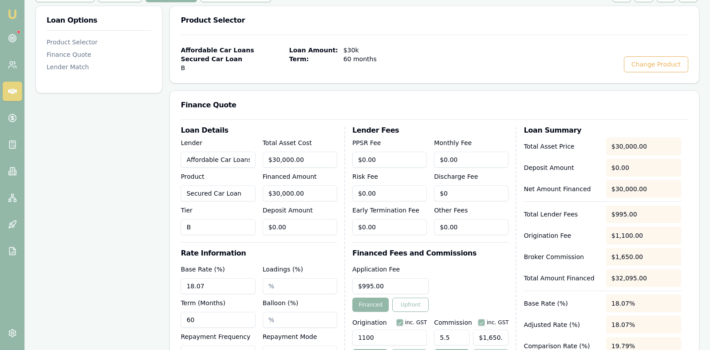
scroll to position [133, 0]
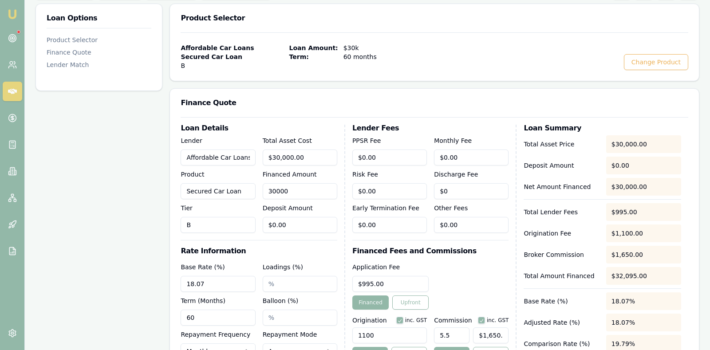
click at [325, 189] on input "30000" at bounding box center [300, 191] width 75 height 16
type input "3000"
type input "$165.00"
type input "300"
type input "$16.50"
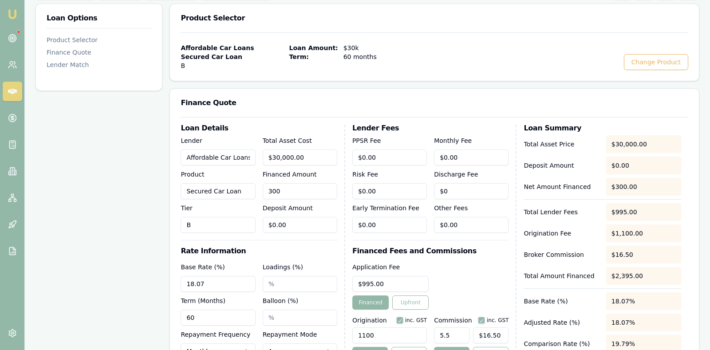
type input "30"
type input "$1.65"
type input "3"
type input "$0.17"
type input "$0.00"
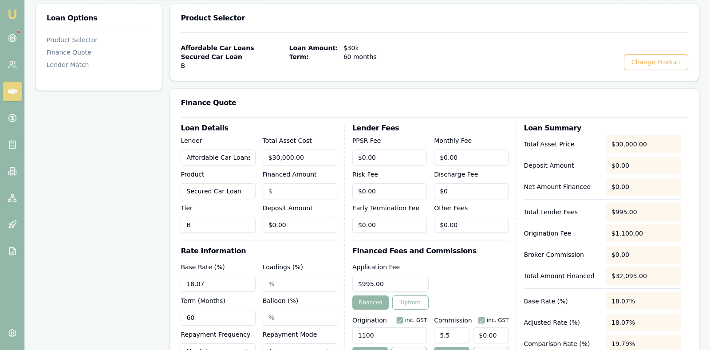
type input "3"
type input "$0.17"
type input "34"
type input "$1.87"
type input "343"
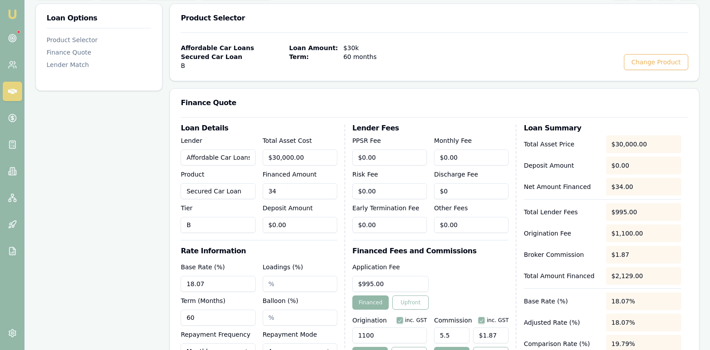
type input "$18.87"
type input "3434"
type input "$188.87"
type input "34342"
type input "$1,888.81"
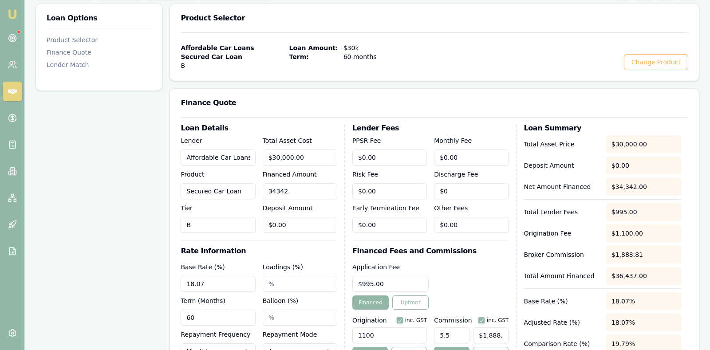
type input "34342.9"
type input "$1,888.86"
type input "$34,342.91"
click at [353, 97] on div "Finance Quote" at bounding box center [434, 103] width 529 height 28
click at [233, 283] on input "18.07" at bounding box center [218, 284] width 75 height 16
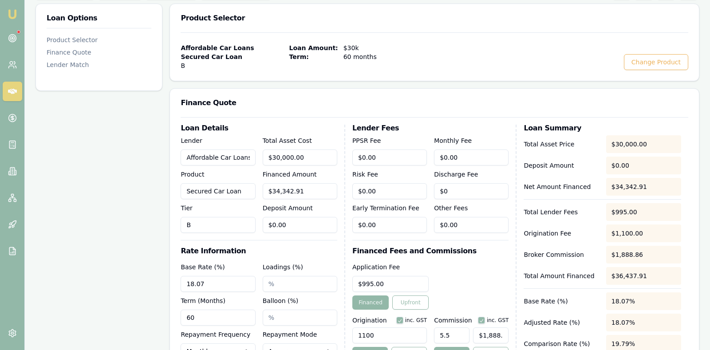
type input "18.07%"
click at [289, 284] on input "Loadings (%)" at bounding box center [300, 284] width 75 height 16
type input "0"
click at [310, 246] on div "Loan Details Lender Affordable Car Loans Product Secured Car Loan Tier B Total …" at bounding box center [263, 263] width 165 height 276
click at [465, 268] on div "Application Fee $995.00 Financed Upfront" at bounding box center [430, 286] width 157 height 48
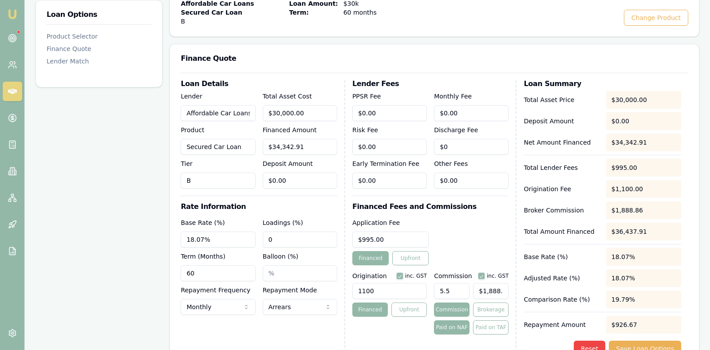
scroll to position [200, 0]
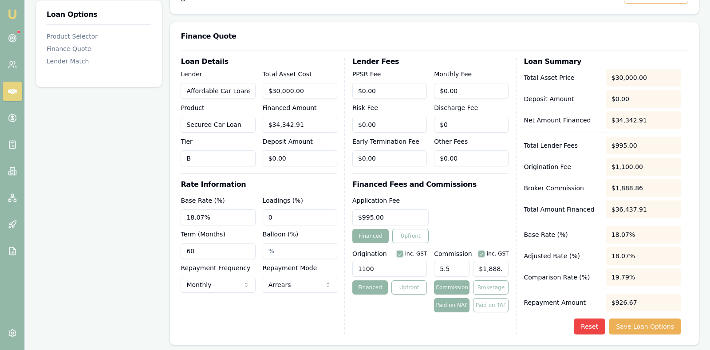
type input "1888"
click at [505, 269] on input "1888" at bounding box center [490, 269] width 35 height 16
type input "0.5474201225231058"
type input "188"
type input "0.05241256492242503"
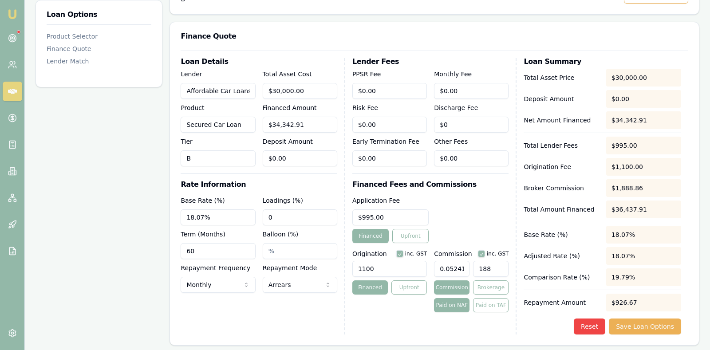
type input "18"
type input "0.002911809162356946"
type input "$0.00"
type input "0.0000029118091623569463"
type input "0.001"
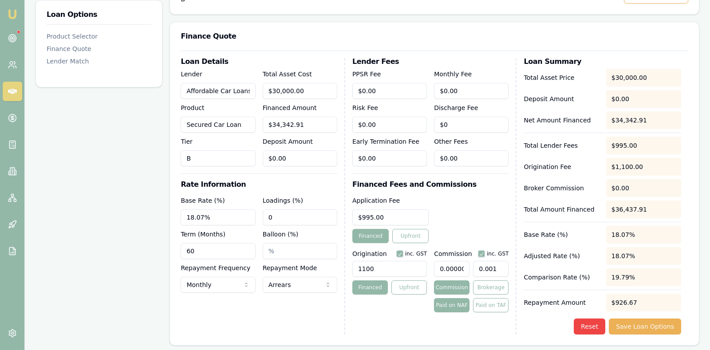
type input "0.000004658894659771114"
type input "0.0016"
type input "0.0000048044851178889615"
type input "0.00165"
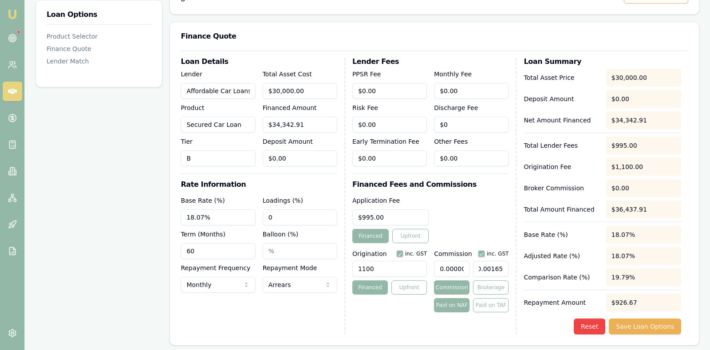
type input "0.000004658894659771114"
type input "0.0016"
type input "0.0000029118091623569463"
type input "0.0"
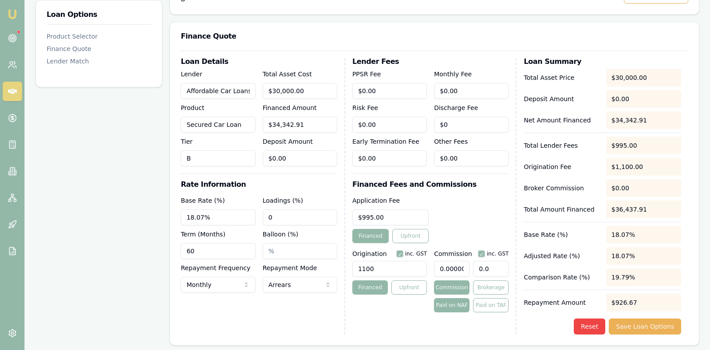
click at [478, 268] on input "0.0" at bounding box center [490, 269] width 35 height 16
type input "0.029118091623569462"
type input "10.0"
type input "0.4658894659771114"
type input "160.0"
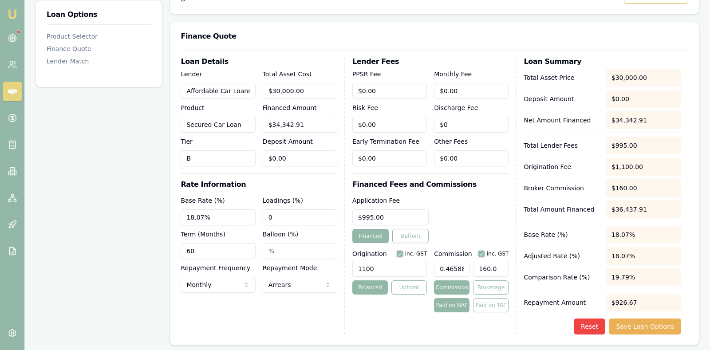
type input "4.804485117888961"
click at [508, 272] on input "1650.0" at bounding box center [490, 269] width 35 height 16
click at [536, 331] on div "Reset Save Loan Options" at bounding box center [602, 327] width 157 height 16
type input "1650"
click at [505, 268] on input "1650" at bounding box center [490, 269] width 35 height 16
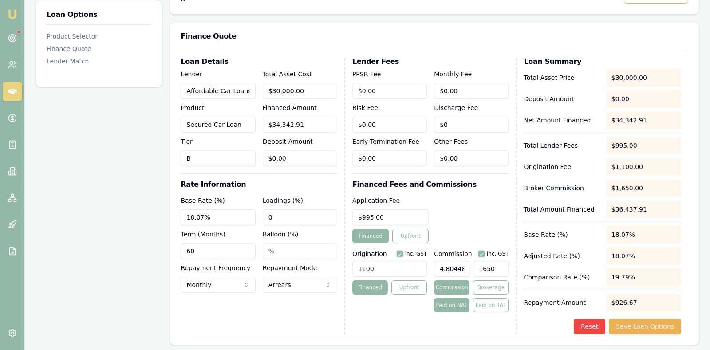
type input "0.48044851178889614"
type input "165"
type input "0.04658894659771114"
type input "16"
type input "0.002911809162356946"
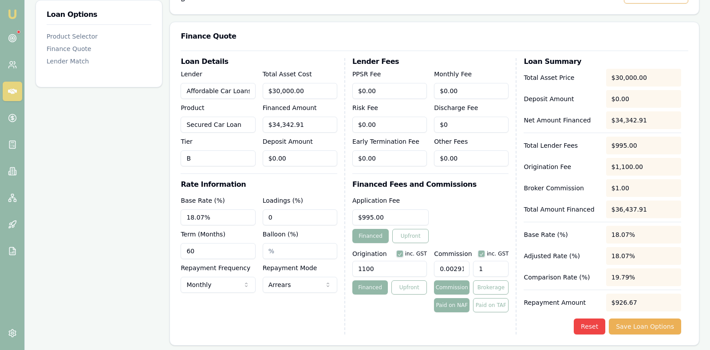
type input "$0.00"
click at [477, 268] on input "$0.00" at bounding box center [490, 269] width 35 height 16
type input "0.029118091623569462"
type input "10.00"
type input "0.029135562478543604"
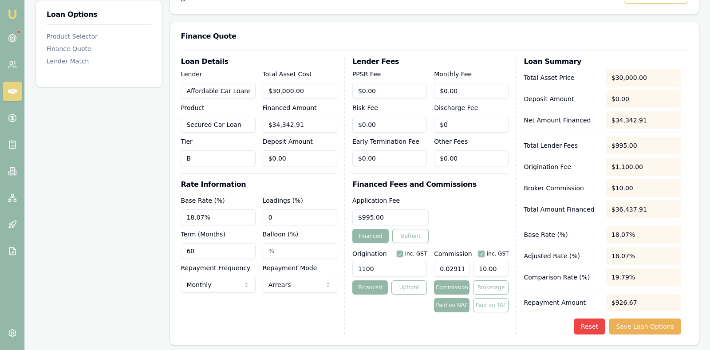
type input "10.006"
type input "0.029137018383124786"
type input "10.0065"
type input "0.029135562478543604"
type input "10.006"
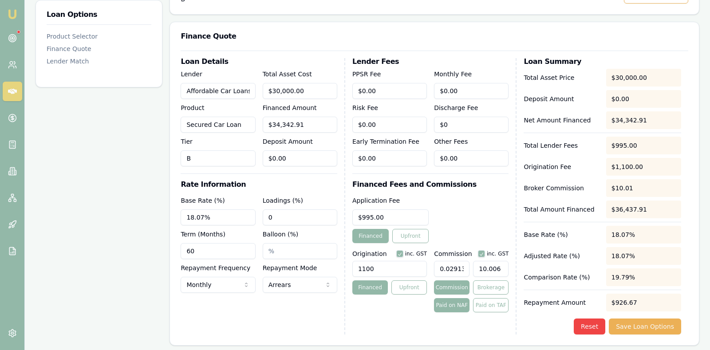
type input "0.029118091623569462"
type input "10"
type input "0.002911809162356946"
type input "$0.00"
click at [483, 271] on input "$0.00" at bounding box center [490, 269] width 35 height 16
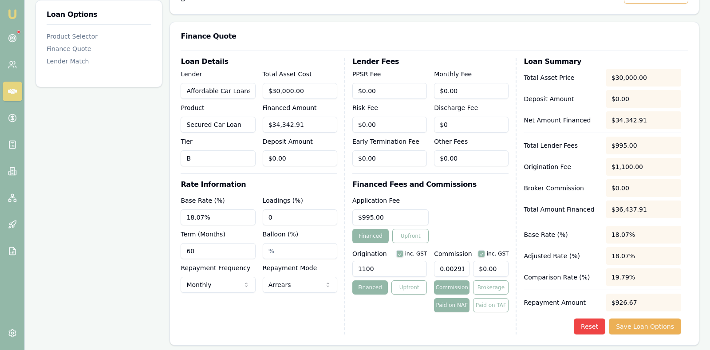
type input "0.029118091623569462"
type input "10.00"
type input "0.029135562478543604"
type input "10.006"
type input "0.029137018383124786"
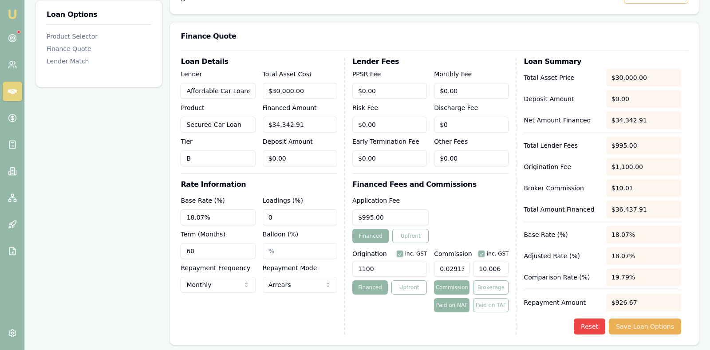
type input "10.0065"
type input "0.029135562478543604"
type input "10.006"
type input "0.029118091623569462"
type input "10"
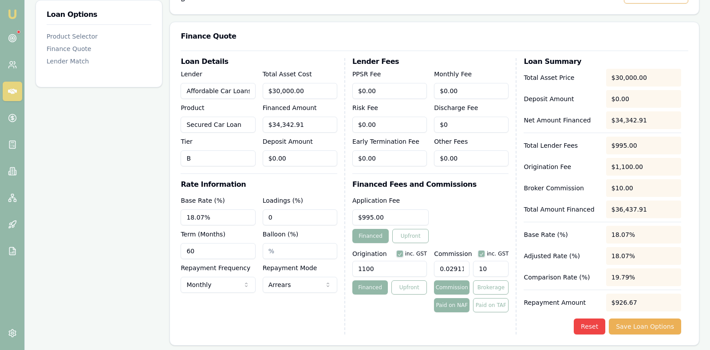
type input "0.002911809162356946"
type input "1"
type input "0.04658894659771114"
type input "16"
type input "0.48044851178889614"
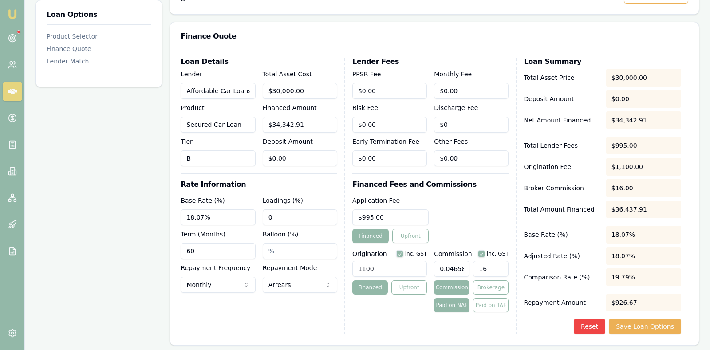
type input "165"
type input "4.804485117888961"
type input "$1,650.00"
click at [466, 206] on div "Application Fee $995.00 Financed Upfront" at bounding box center [430, 219] width 157 height 48
type input "0"
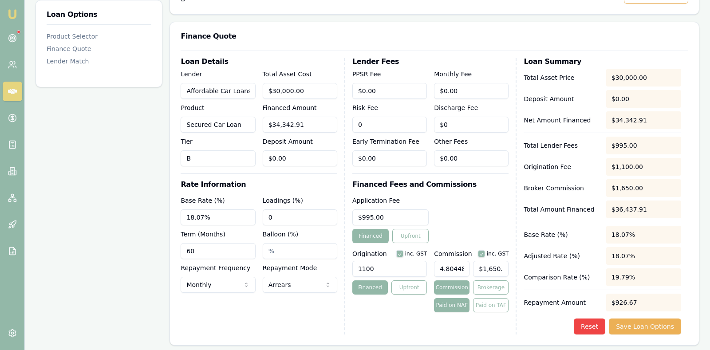
click at [405, 123] on input "0" at bounding box center [389, 125] width 75 height 16
type input "$2,247.91"
click at [473, 210] on div "Application Fee $995.00 Financed Upfront" at bounding box center [430, 219] width 157 height 48
click at [646, 325] on button "Save Loan Options" at bounding box center [645, 327] width 72 height 16
type input "1441"
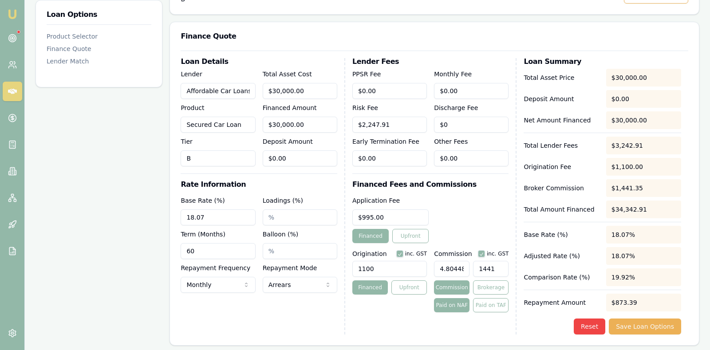
click at [507, 268] on input "1441" at bounding box center [490, 269] width 35 height 16
type input "0.48"
type input "144"
type input "0.04666666666666667"
type input "14"
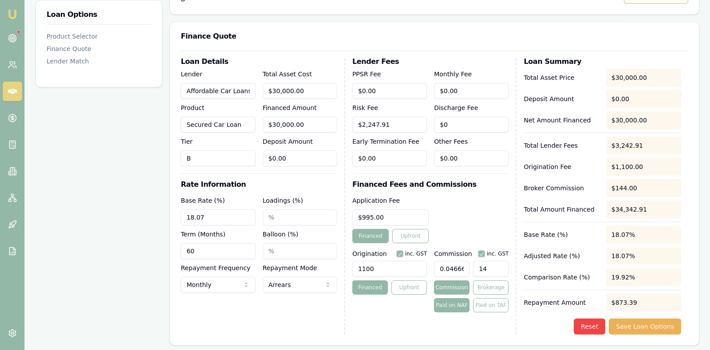
type input "0.0033333333333333335"
type input "1"
type input "0.05333333333333334"
type input "16"
type input "0.5499999999999999"
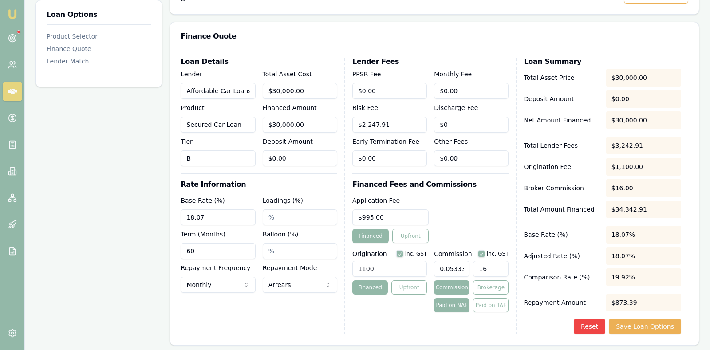
type input "165"
type input "5.5"
type input "$1,650.00"
click at [531, 319] on div "Reset Save Loan Options" at bounding box center [602, 327] width 157 height 16
click at [626, 325] on button "Save Loan Options" at bounding box center [645, 327] width 72 height 16
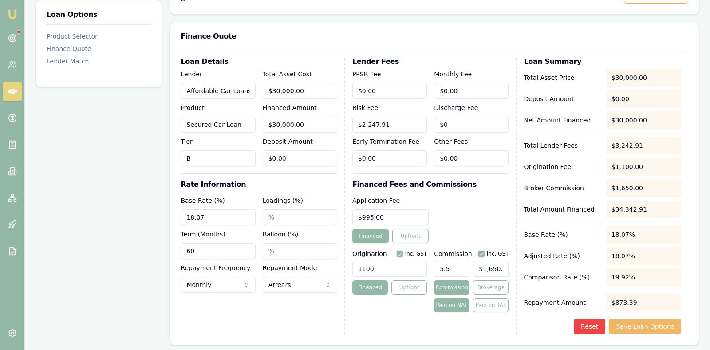
click at [626, 326] on button "Save Loan Options" at bounding box center [645, 327] width 72 height 16
click at [321, 125] on input "30000" at bounding box center [300, 125] width 75 height 16
click at [319, 184] on h3 "Rate Information" at bounding box center [259, 184] width 157 height 7
click at [310, 126] on input "30000" at bounding box center [300, 125] width 75 height 16
type input "3000"
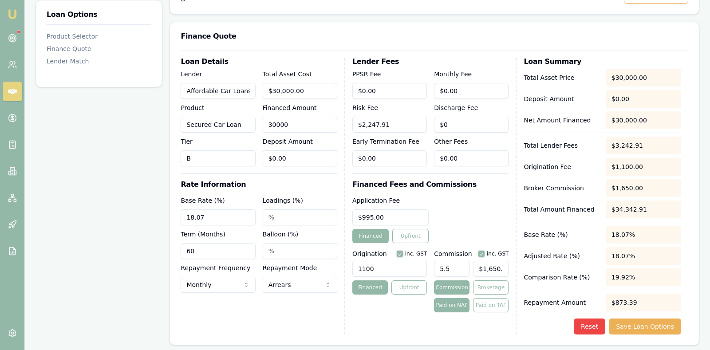
type input "$165.00"
type input "300"
type input "$16.50"
type input "30"
type input "$1.65"
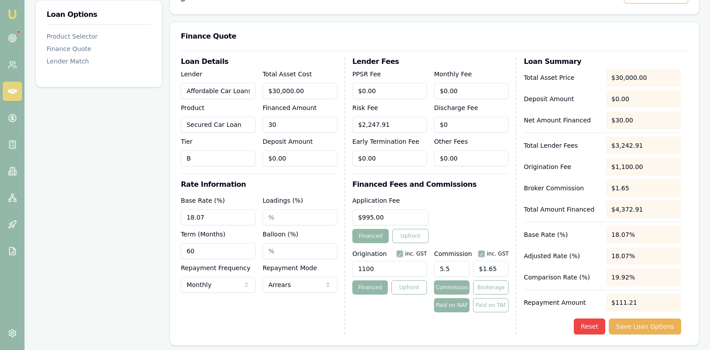
type input "3"
type input "$0.17"
type input "34"
type input "$1.87"
type input "343"
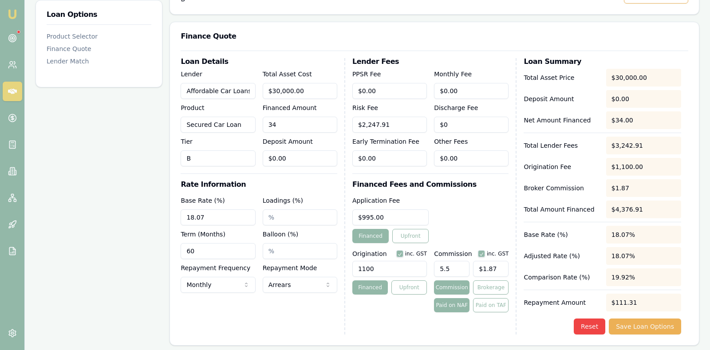
type input "$18.87"
type input "3434"
type input "$188.87"
type input "34342"
type input "$1,888.81"
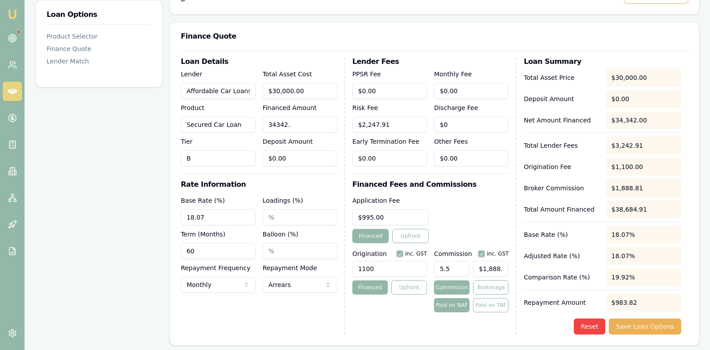
type input "34342.9"
type input "$1,888.86"
type input "$34,342.91"
click at [462, 207] on div "Application Fee $995.00 Financed Upfront" at bounding box center [430, 219] width 157 height 48
type input "1888"
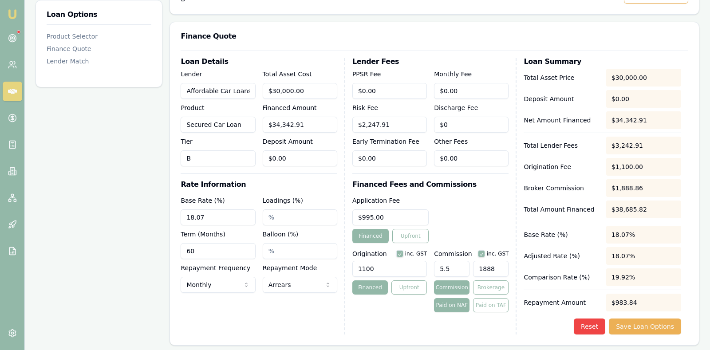
click at [507, 264] on input "1888" at bounding box center [490, 269] width 35 height 16
click at [497, 266] on input "1888" at bounding box center [490, 269] width 35 height 16
type input "0.5474201225231058"
type input "188"
type input "0.05241256492242503"
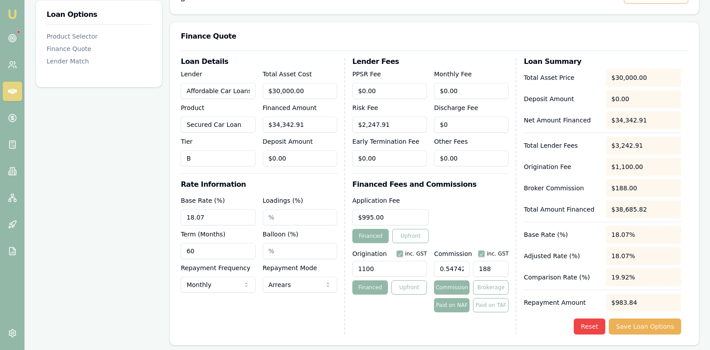
type input "18"
type input "0.002911809162356946"
type input "1"
type input "0.04658894659771114"
type input "16"
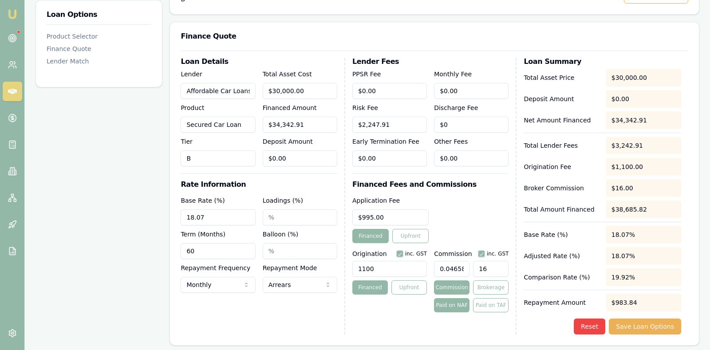
type input "0.48044851178889614"
type input "165"
type input "4.804485117888961"
type input "$1,650.00"
click at [537, 325] on div "Reset Save Loan Options" at bounding box center [602, 327] width 157 height 16
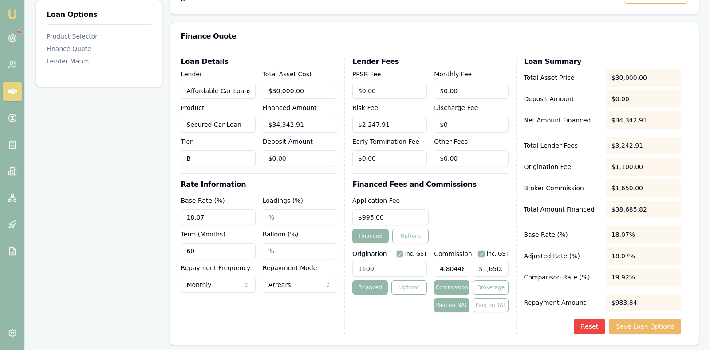
click at [642, 323] on button "Save Loan Options" at bounding box center [645, 327] width 72 height 16
click at [509, 270] on div "Lender Fees PPSR Fee $0.00 Monthly Fee $0.00 Risk Fee $2,247.91 Discharge Fee $…" at bounding box center [434, 196] width 165 height 276
type input "1441"
click at [504, 265] on input "1441" at bounding box center [490, 269] width 35 height 16
type input "0.48"
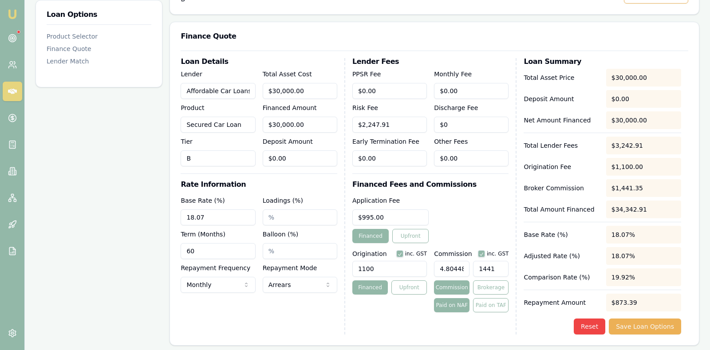
type input "144"
type input "0.04666666666666667"
type input "14"
type input "0.0033333333333333335"
type input "1"
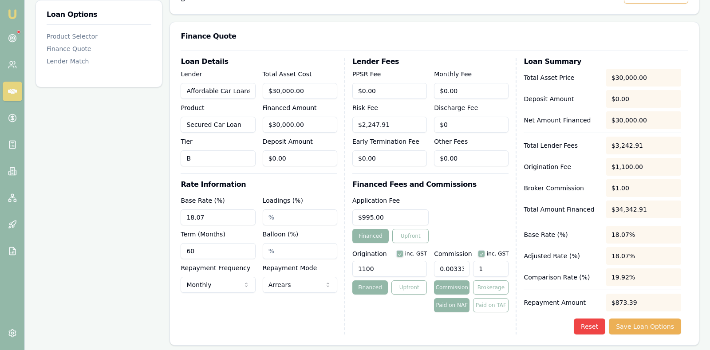
type input "0.05333333333333334"
type input "16"
type input "0.5499999999999999"
type input "165"
type input "5.5"
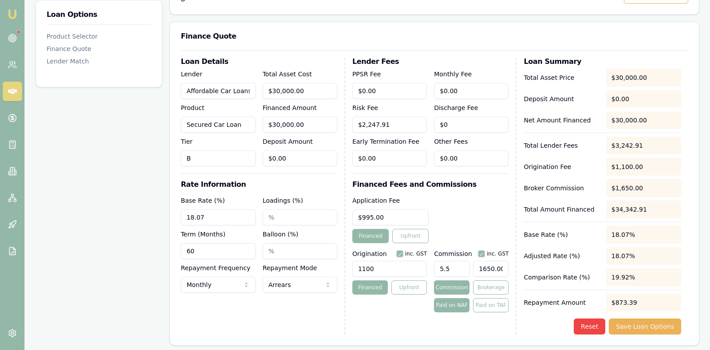
type input "$1,650.00"
click at [534, 319] on div "Reset Save Loan Options" at bounding box center [602, 327] width 157 height 16
click at [631, 323] on button "Save Loan Options" at bounding box center [645, 327] width 72 height 16
click at [12, 39] on icon at bounding box center [12, 38] width 9 height 9
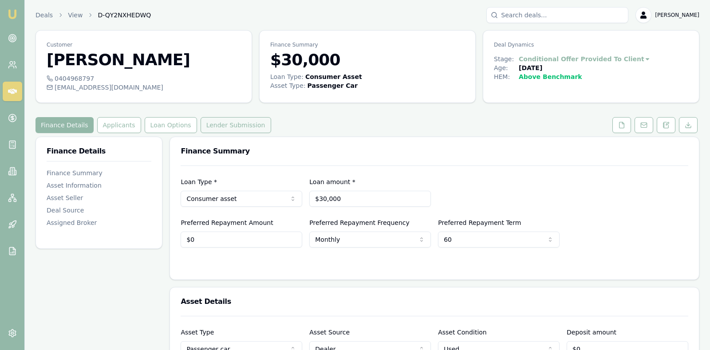
click at [214, 123] on button "Lender Submission" at bounding box center [236, 125] width 71 height 16
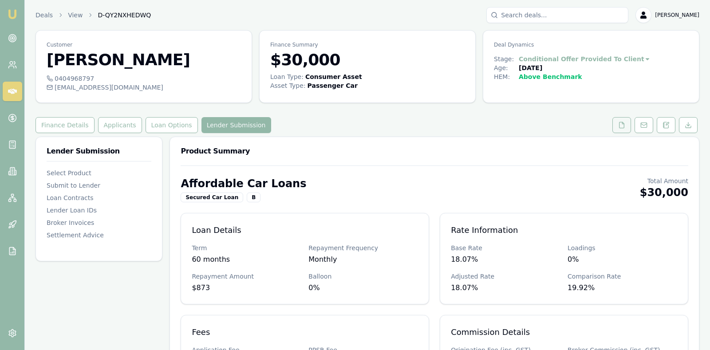
click at [623, 125] on icon at bounding box center [621, 125] width 7 height 7
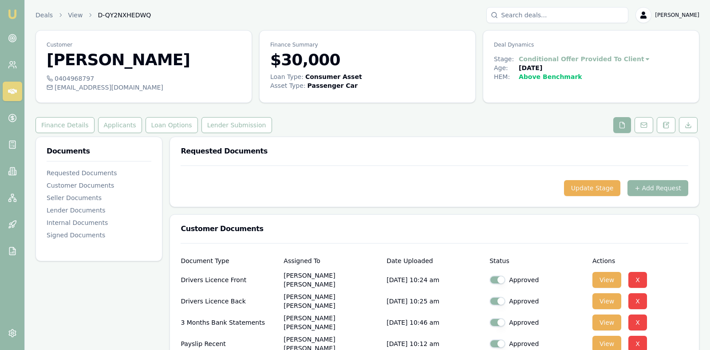
click at [153, 122] on button "Loan Options" at bounding box center [172, 125] width 52 height 16
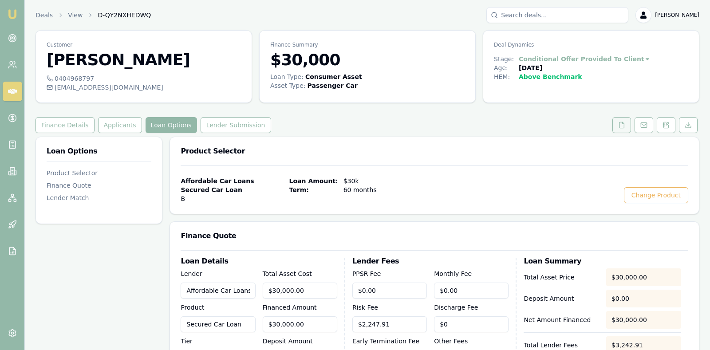
click at [622, 125] on icon at bounding box center [621, 125] width 7 height 7
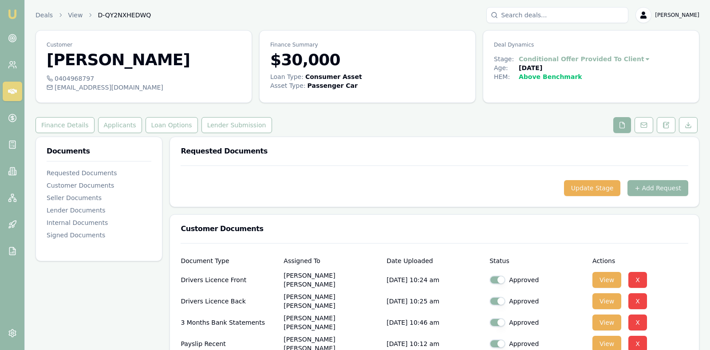
click at [496, 118] on div "Finance Details Applicants Loan Options Lender Submission" at bounding box center [367, 125] width 664 height 16
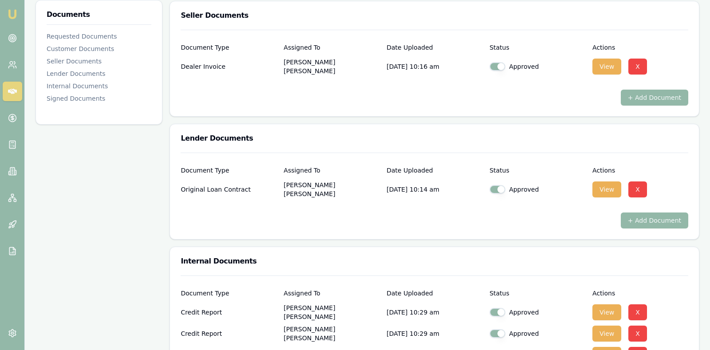
scroll to position [444, 0]
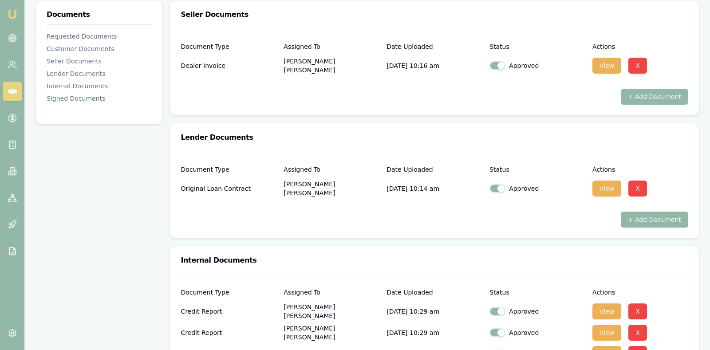
click at [667, 217] on button "+ Add Document" at bounding box center [654, 220] width 67 height 16
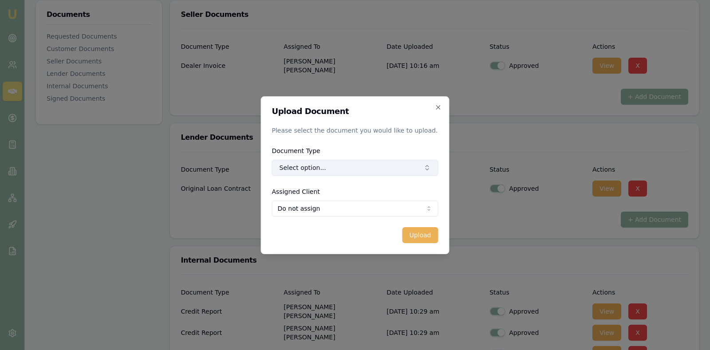
click at [411, 169] on button "Select option..." at bounding box center [355, 168] width 166 height 16
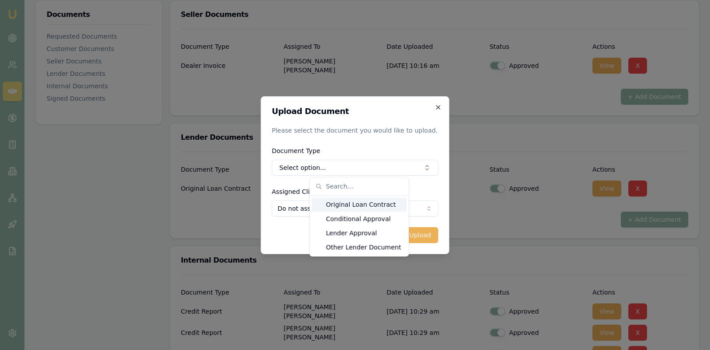
click at [437, 104] on icon "button" at bounding box center [438, 107] width 7 height 7
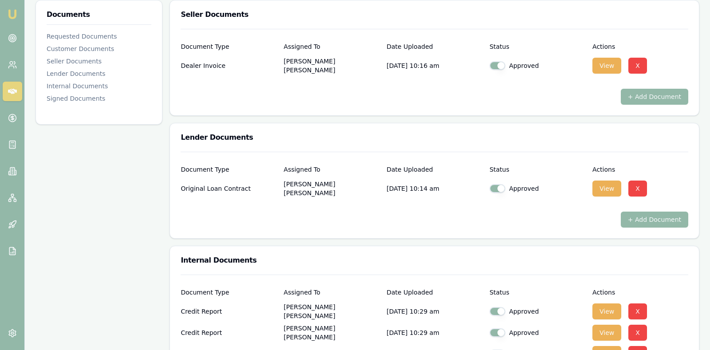
click at [437, 101] on div "+ Add Document" at bounding box center [435, 97] width 508 height 16
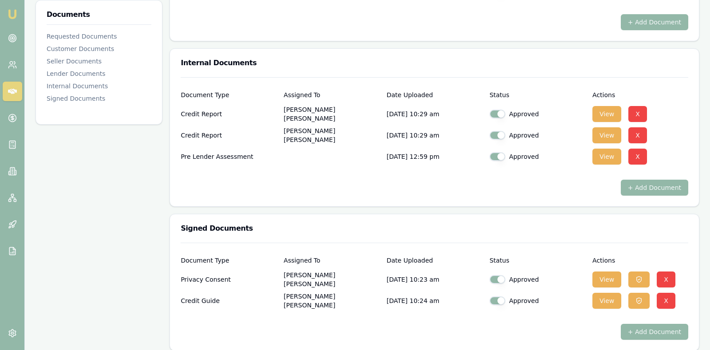
scroll to position [646, 0]
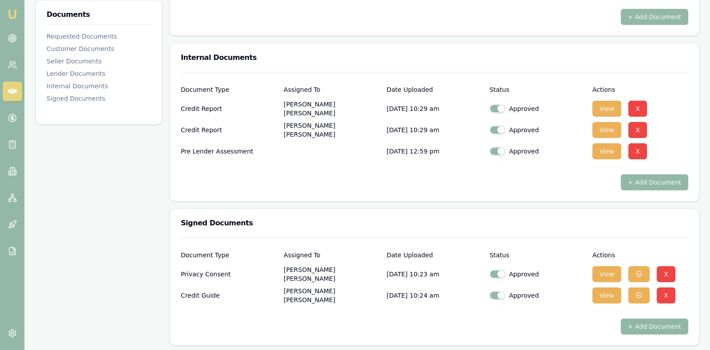
click at [653, 324] on button "+ Add Document" at bounding box center [654, 327] width 67 height 16
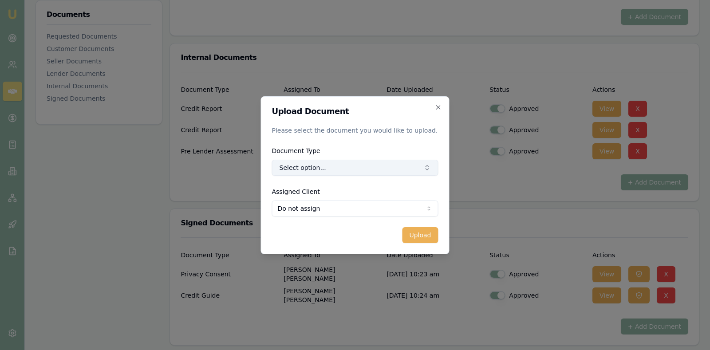
click at [411, 173] on button "Select option..." at bounding box center [355, 168] width 166 height 16
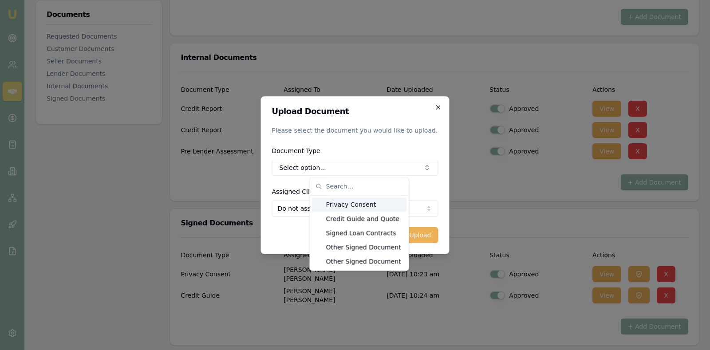
click at [437, 106] on icon "button" at bounding box center [438, 107] width 4 height 4
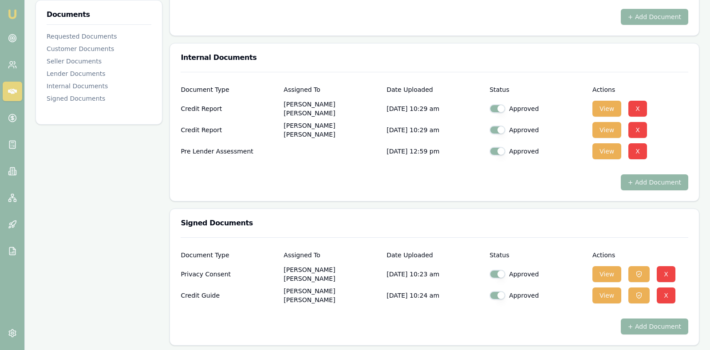
click at [449, 51] on div "Internal Documents" at bounding box center [434, 57] width 529 height 28
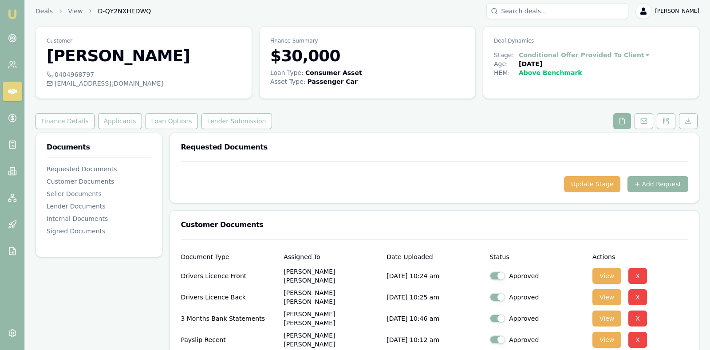
scroll to position [0, 0]
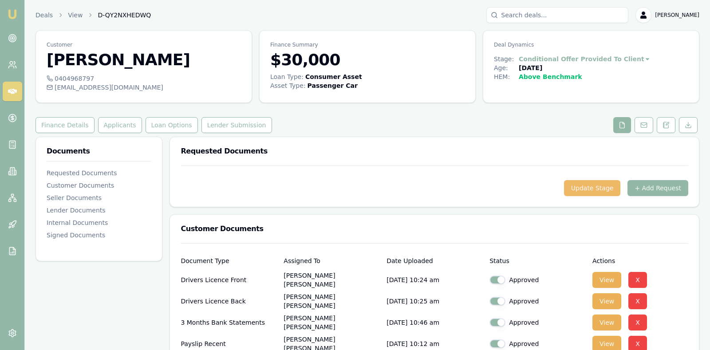
click at [604, 187] on button "Update Stage" at bounding box center [592, 188] width 57 height 16
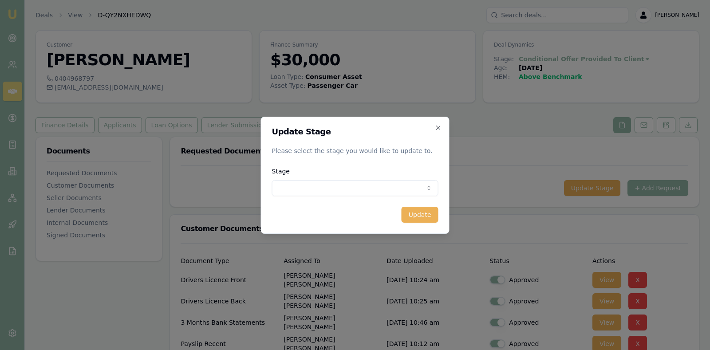
click at [420, 188] on body "Emu Broker Deals View D-QY2NXHEDWQ Stevette Gelavis Toggle Menu Customer Tania …" at bounding box center [355, 175] width 710 height 350
click at [437, 125] on body "Emu Broker Deals View D-QY2NXHEDWQ Stevette Gelavis Toggle Menu Customer Tania …" at bounding box center [355, 175] width 710 height 350
click at [441, 126] on icon "button" at bounding box center [438, 127] width 7 height 7
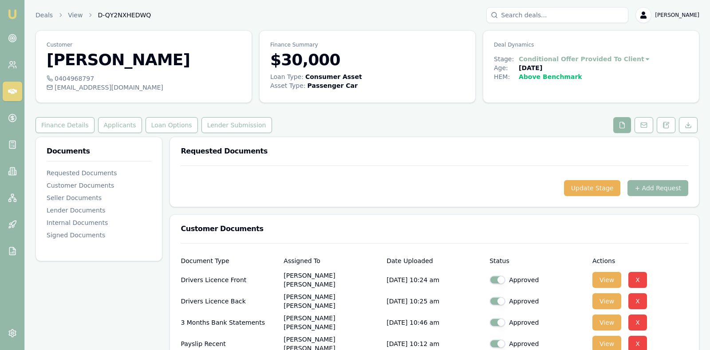
click at [457, 125] on div "Finance Details Applicants Loan Options Lender Submission" at bounding box center [367, 125] width 664 height 16
click at [209, 126] on button "Lender Submission" at bounding box center [236, 125] width 71 height 16
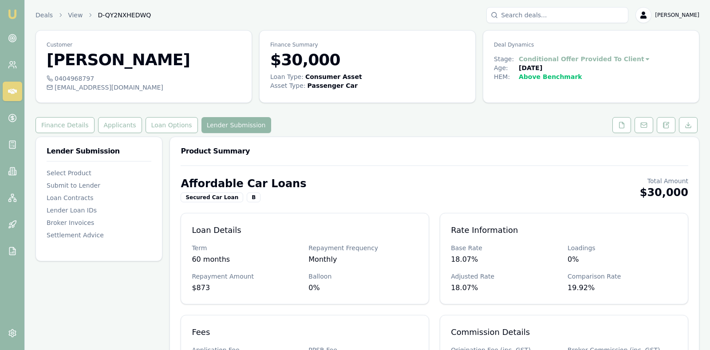
click at [319, 118] on div "Finance Details Applicants Loan Options Lender Submission" at bounding box center [367, 125] width 664 height 16
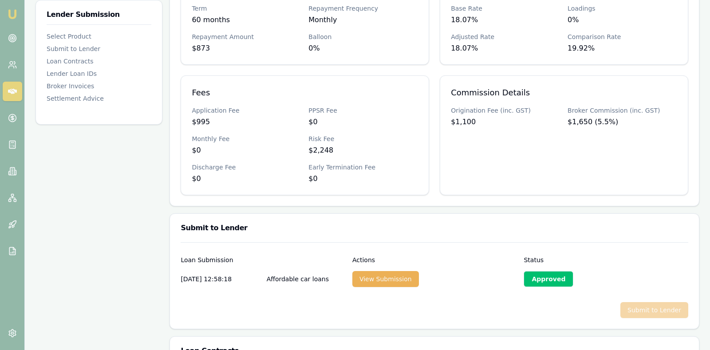
scroll to position [244, 0]
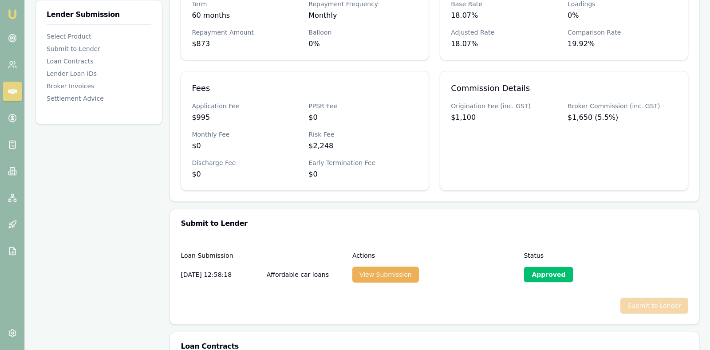
click at [602, 245] on div "Loan Submission Actions Status" at bounding box center [435, 250] width 508 height 24
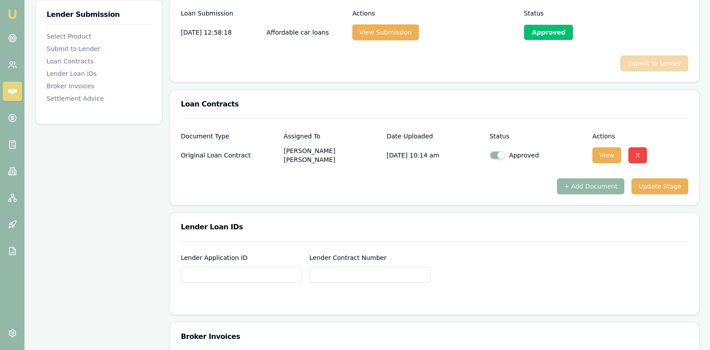
scroll to position [488, 0]
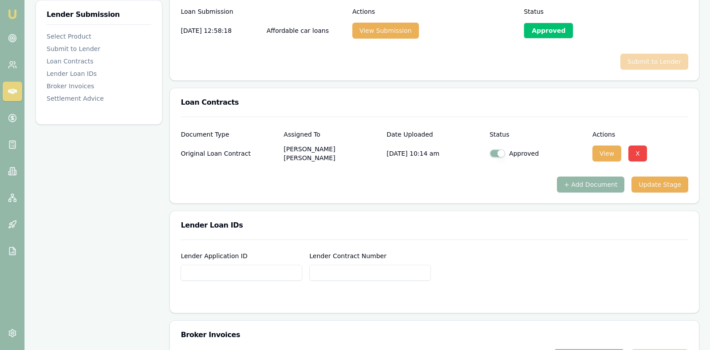
click at [252, 271] on input "Lender Application ID" at bounding box center [242, 273] width 122 height 16
type input "5072284"
click at [321, 270] on input "Lender Contract Number" at bounding box center [370, 273] width 122 height 16
type input "5072284"
click at [489, 265] on div "Lender Application ID 5072284 Lender Contract Number 5072284" at bounding box center [435, 266] width 508 height 30
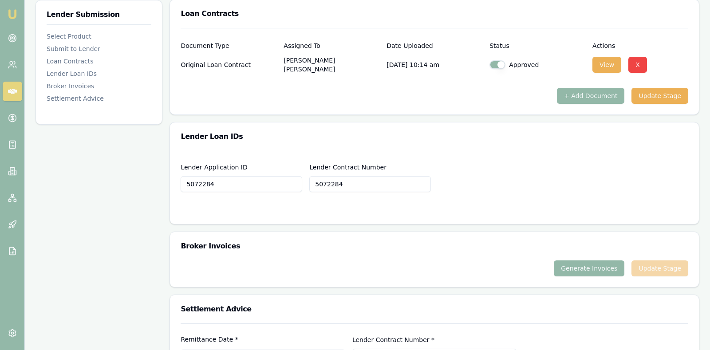
scroll to position [599, 0]
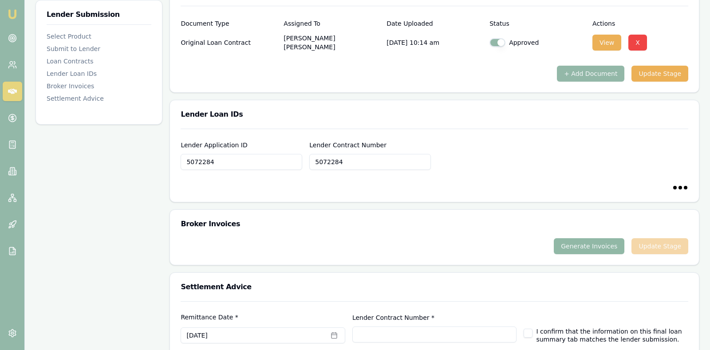
click at [580, 240] on button "Generate Invoices" at bounding box center [589, 246] width 71 height 16
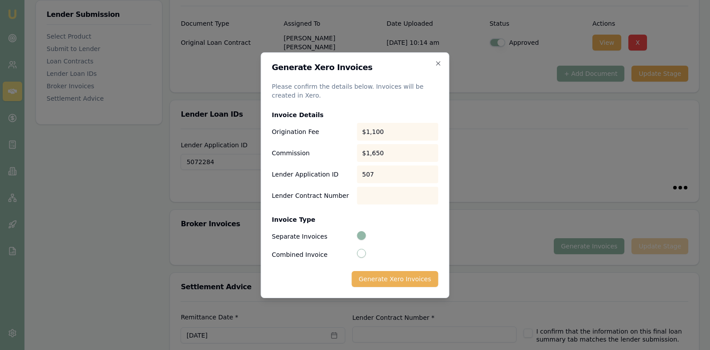
type input "5072284"
click at [410, 275] on button "Generate Xero Invoices" at bounding box center [394, 279] width 87 height 16
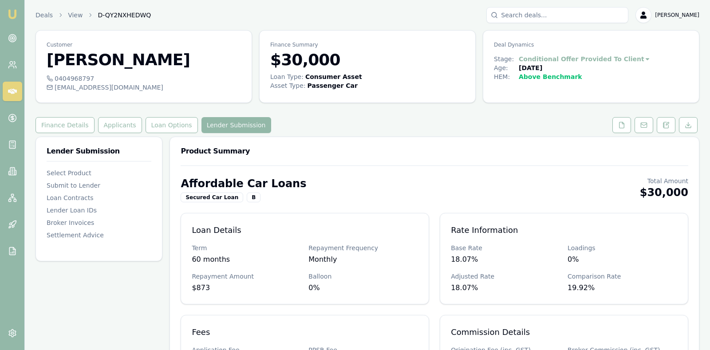
click at [433, 185] on div "Affordable Car Loans Secured Car Loan B Total Amount $30,000" at bounding box center [435, 190] width 508 height 26
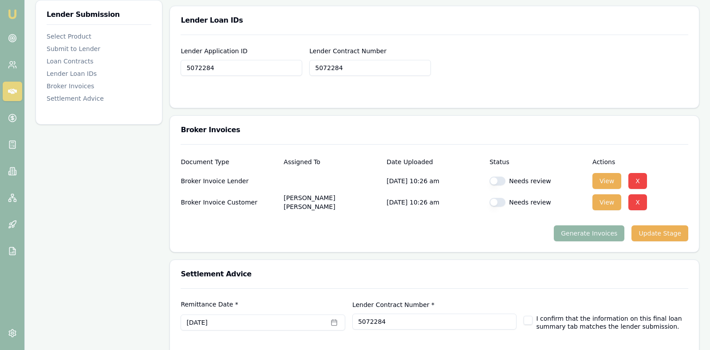
scroll to position [710, 0]
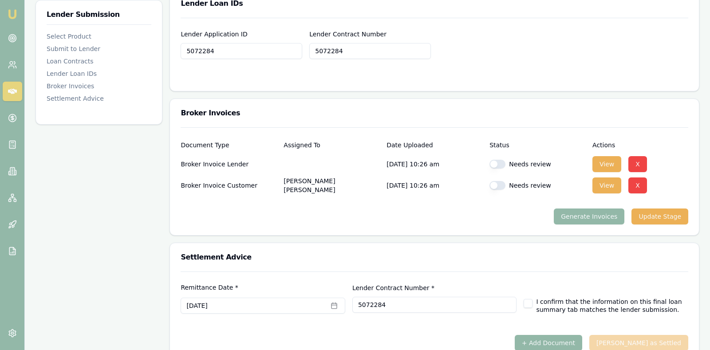
click at [498, 160] on button "button" at bounding box center [497, 164] width 16 height 9
checkbox input "true"
click at [496, 183] on button "button" at bounding box center [497, 185] width 16 height 9
checkbox input "true"
click at [609, 156] on button "View" at bounding box center [606, 164] width 29 height 16
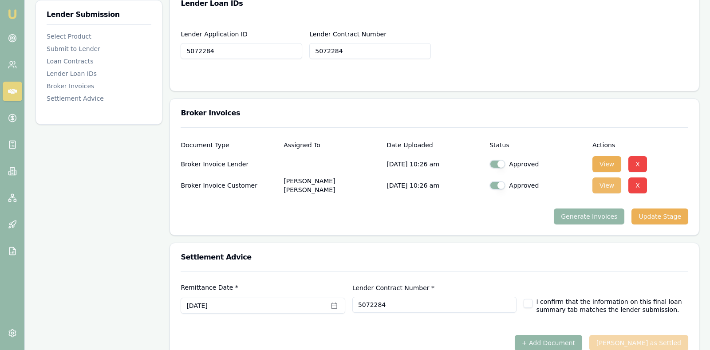
click at [609, 179] on button "View" at bounding box center [606, 185] width 29 height 16
click at [488, 257] on div "Settlement Advice" at bounding box center [434, 257] width 529 height 28
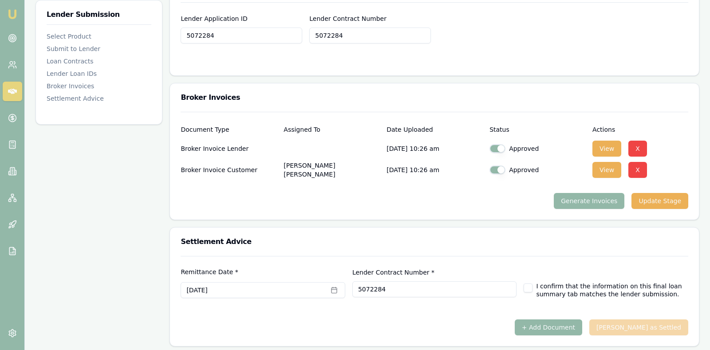
click at [527, 283] on button "button" at bounding box center [528, 287] width 9 height 9
checkbox input "true"
click at [498, 319] on div "+ Add Document [PERSON_NAME] as Settled" at bounding box center [435, 327] width 508 height 16
click at [492, 313] on div at bounding box center [435, 315] width 508 height 7
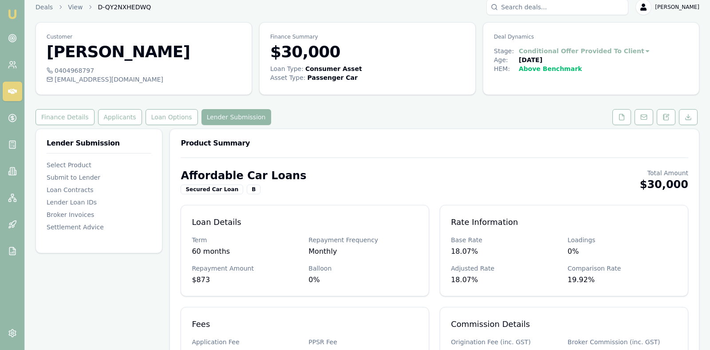
scroll to position [0, 0]
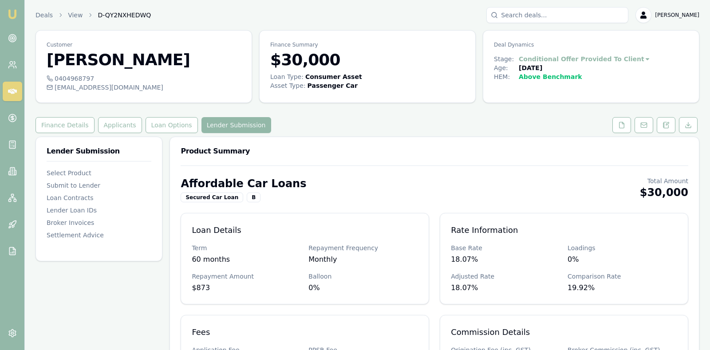
click at [567, 181] on div "Affordable Car Loans Secured Car Loan B Total Amount $30,000" at bounding box center [435, 190] width 508 height 26
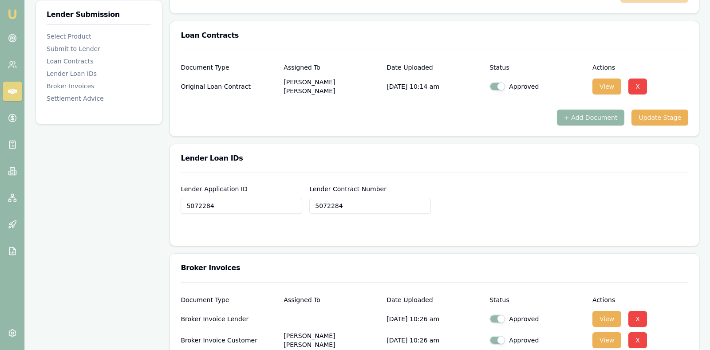
scroll to position [599, 0]
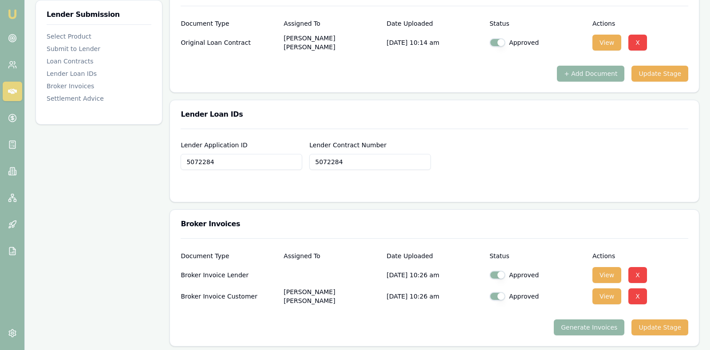
drag, startPoint x: 355, startPoint y: 160, endPoint x: 304, endPoint y: 157, distance: 51.1
click at [304, 157] on div "Lender Application ID 5072284 Lender Contract Number 5072284" at bounding box center [435, 155] width 508 height 30
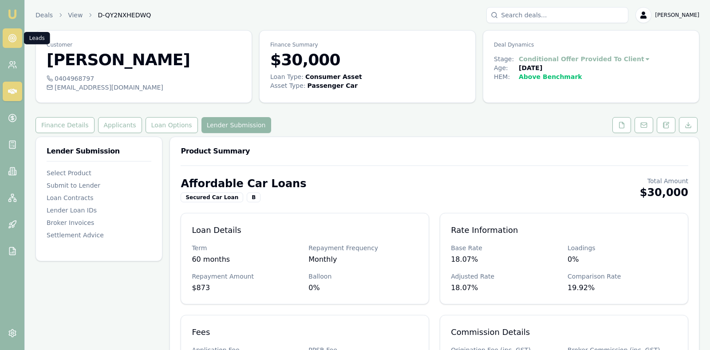
click at [13, 34] on icon at bounding box center [12, 38] width 9 height 9
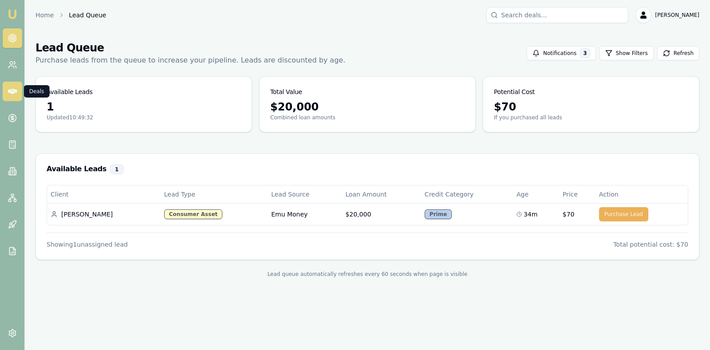
click at [14, 87] on icon at bounding box center [12, 91] width 9 height 9
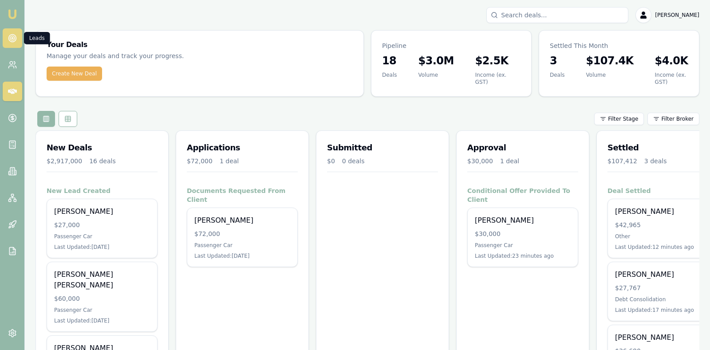
click at [12, 39] on icon at bounding box center [12, 38] width 9 height 9
click at [11, 35] on icon at bounding box center [12, 38] width 9 height 9
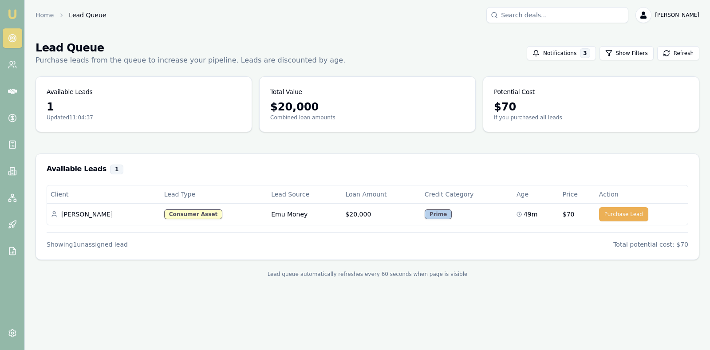
click at [11, 35] on icon at bounding box center [12, 38] width 9 height 9
